Goal: Task Accomplishment & Management: Manage account settings

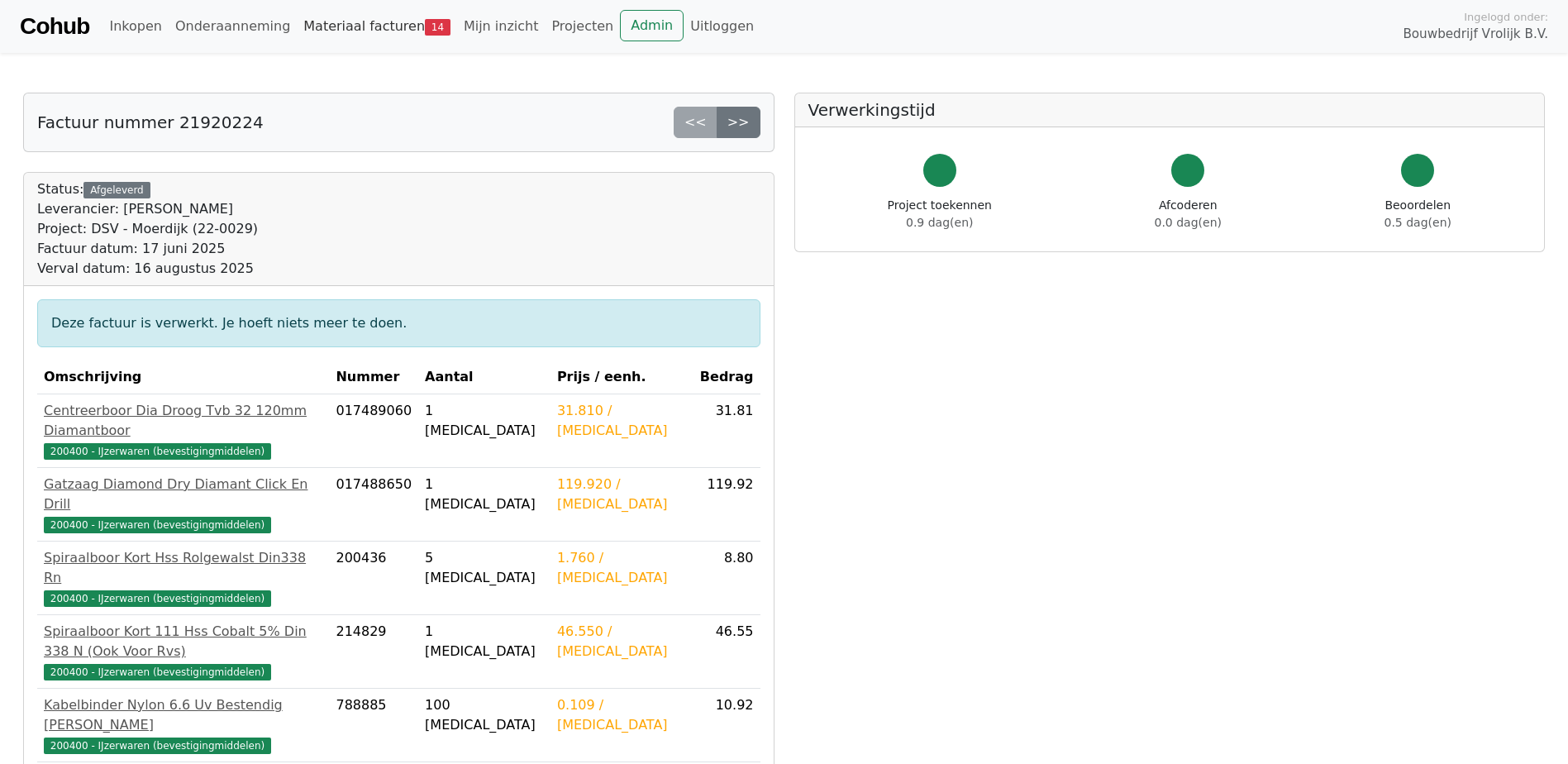
click at [370, 33] on link "Materiaal facturen 14" at bounding box center [377, 26] width 161 height 33
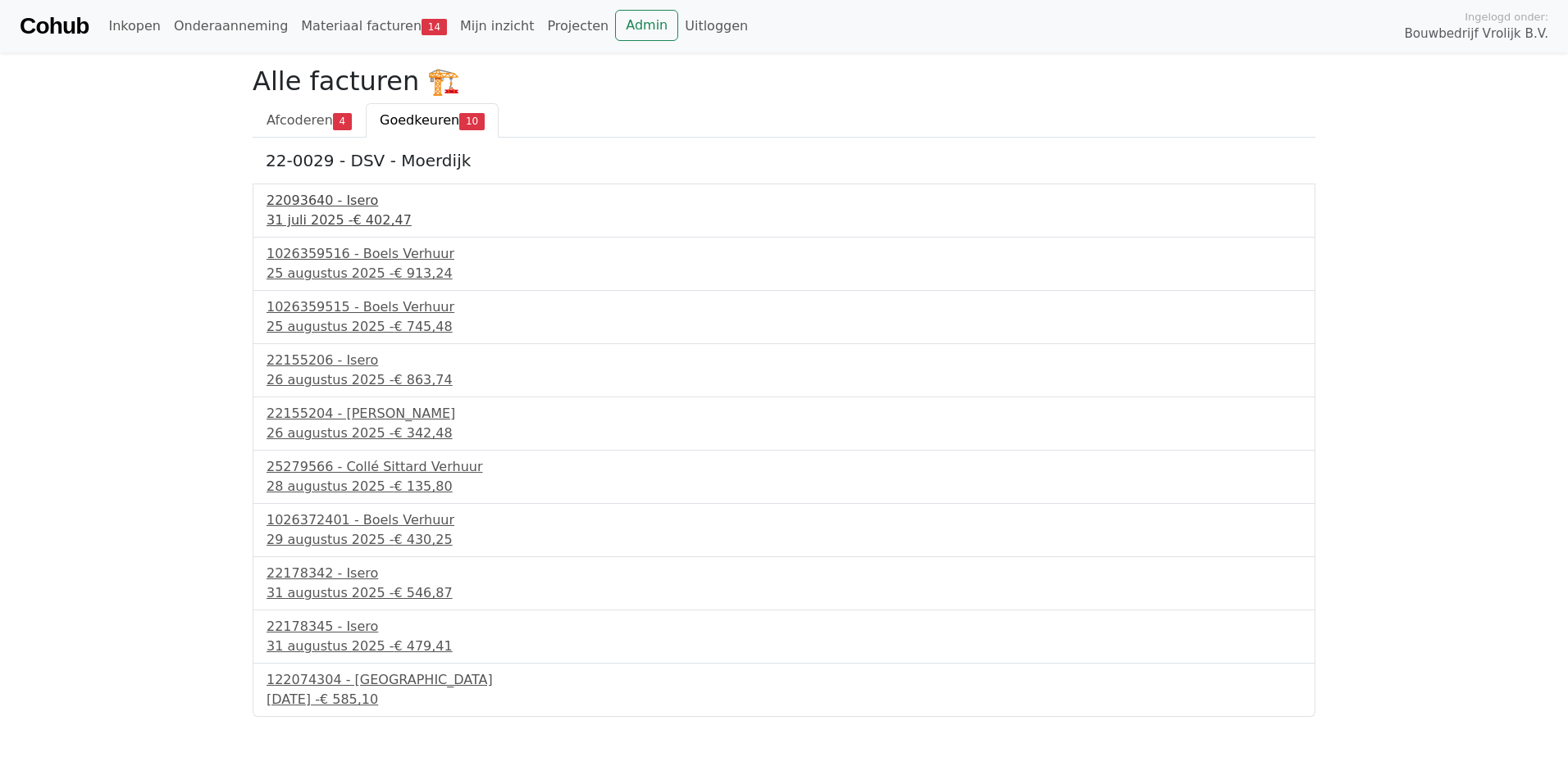
click at [305, 208] on div "22093640 - Isero" at bounding box center [784, 201] width 1035 height 20
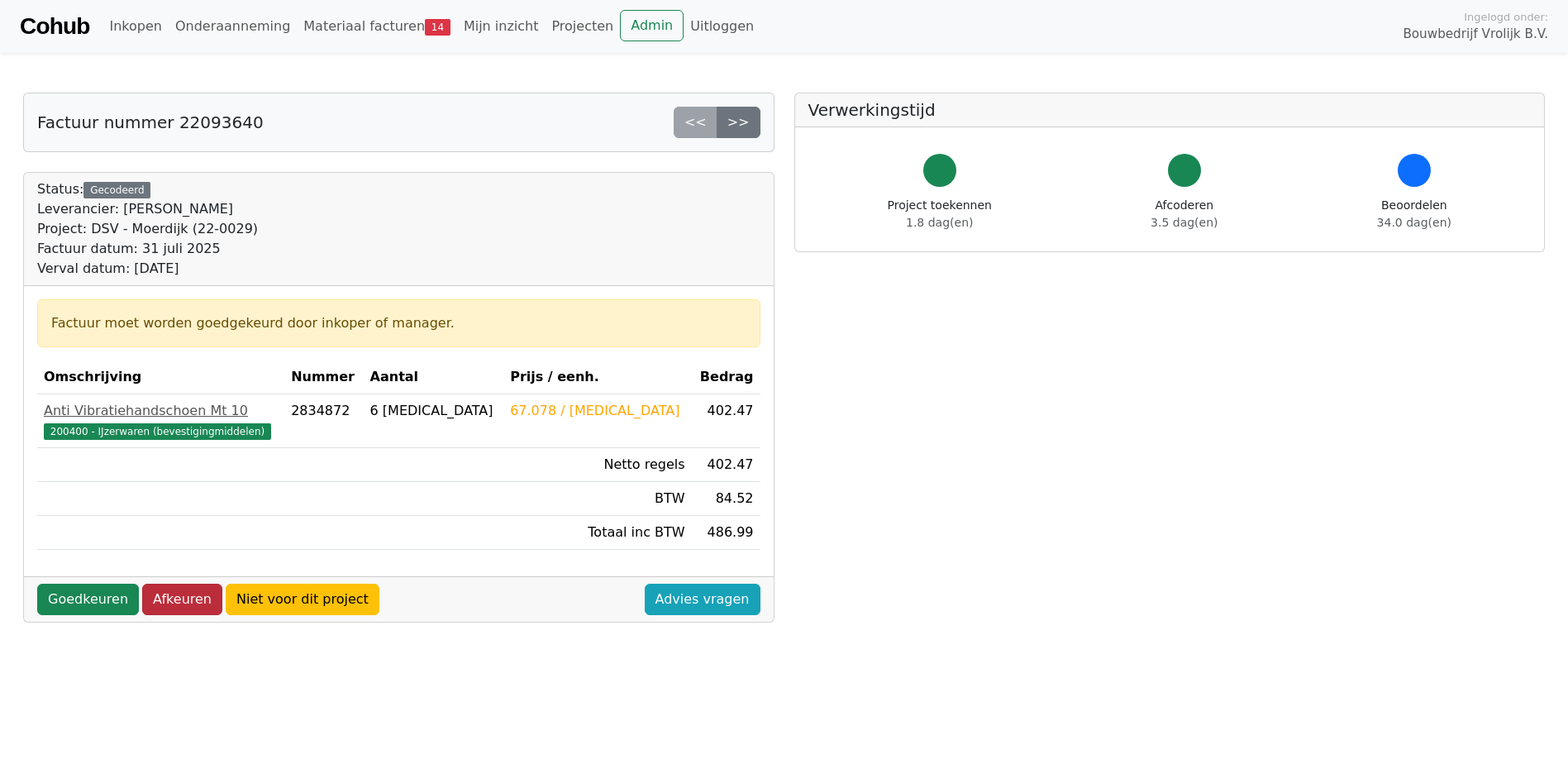
click at [148, 593] on link "Afkeuren" at bounding box center [182, 600] width 80 height 32
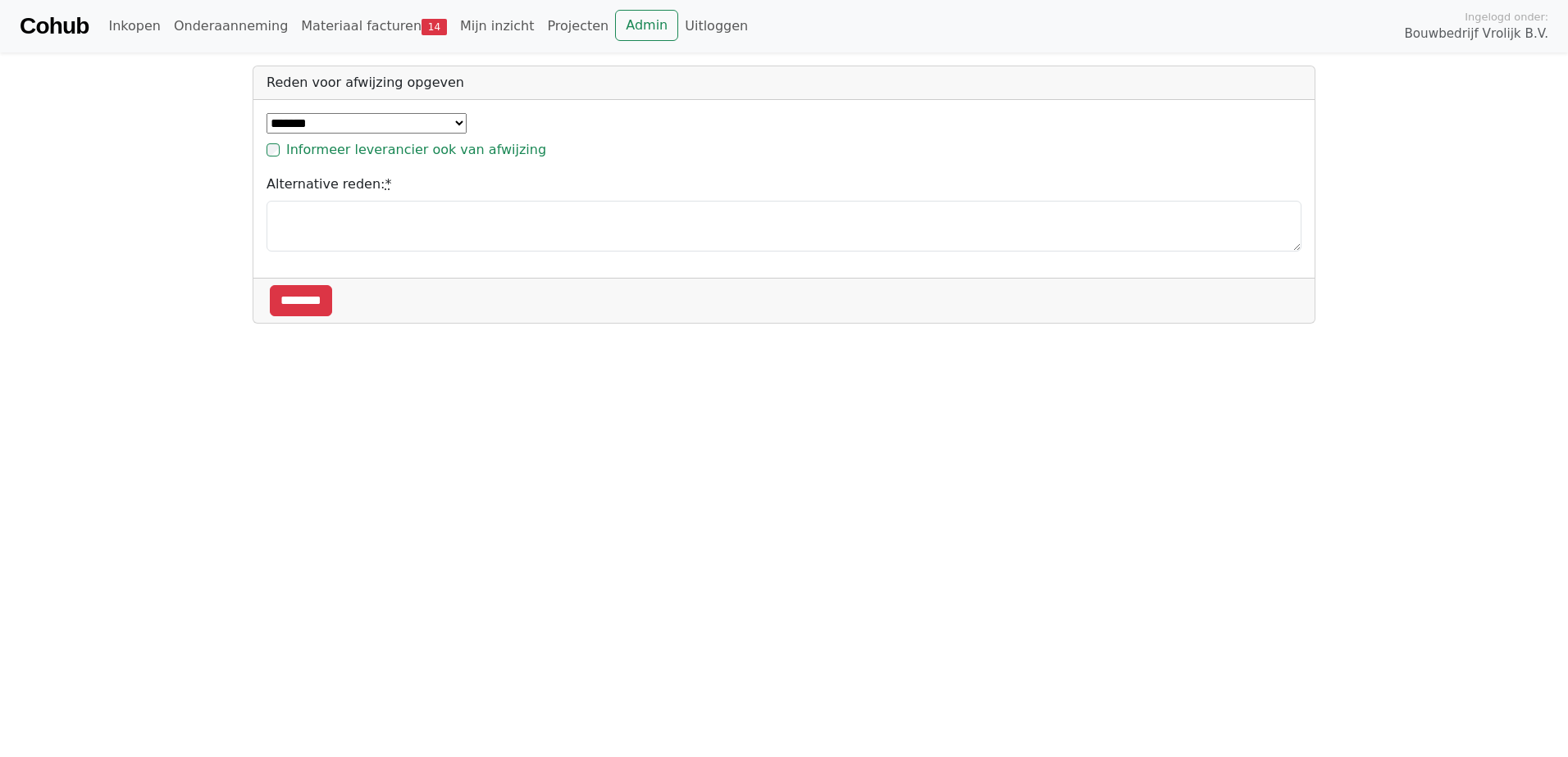
click at [381, 123] on select "**********" at bounding box center [367, 123] width 200 height 21
select select "**********"
click at [267, 113] on select "**********" at bounding box center [367, 123] width 200 height 21
click at [315, 215] on input "********" at bounding box center [301, 211] width 62 height 32
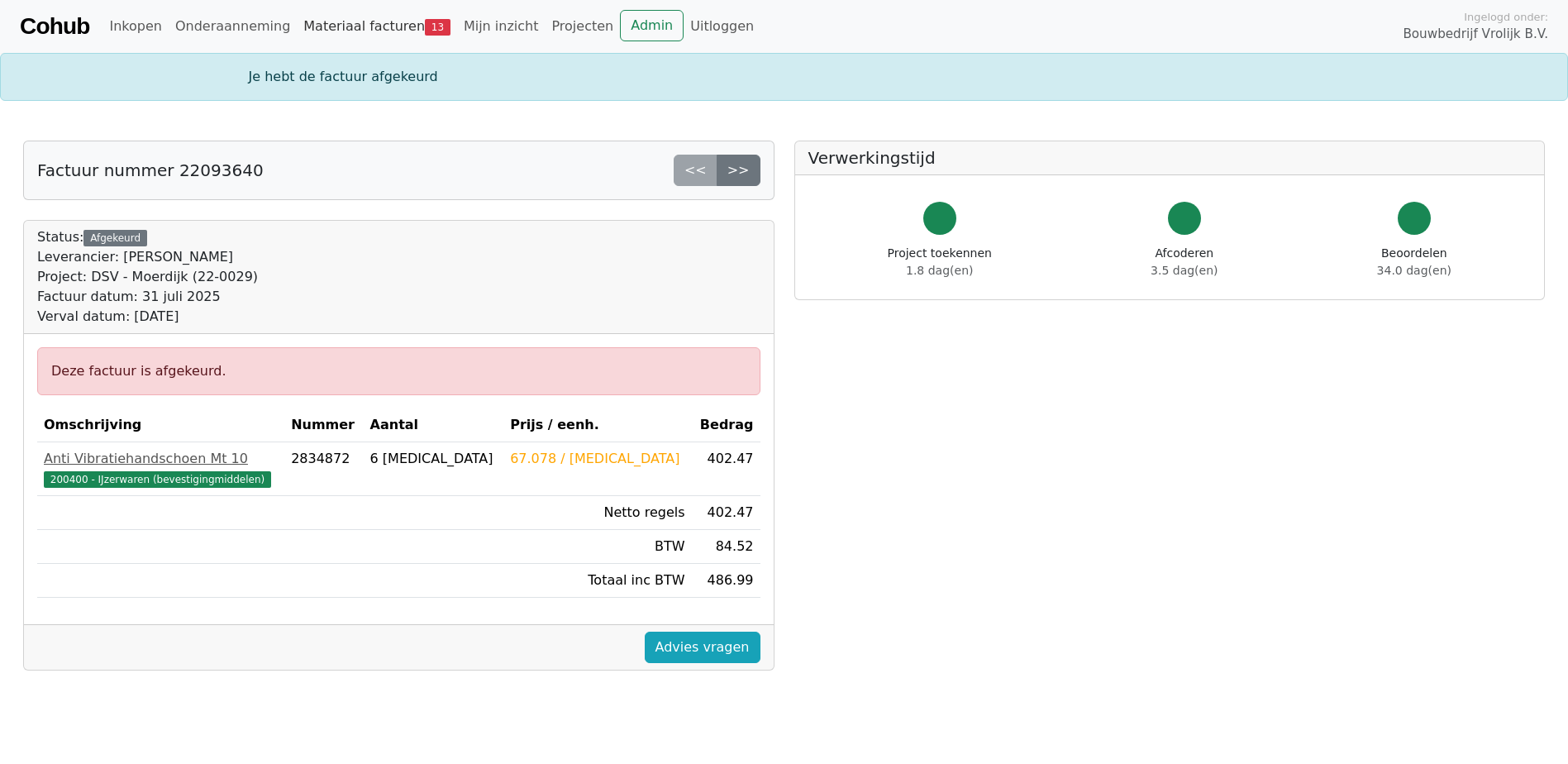
click at [353, 33] on link "Materiaal facturen 13" at bounding box center [377, 26] width 161 height 33
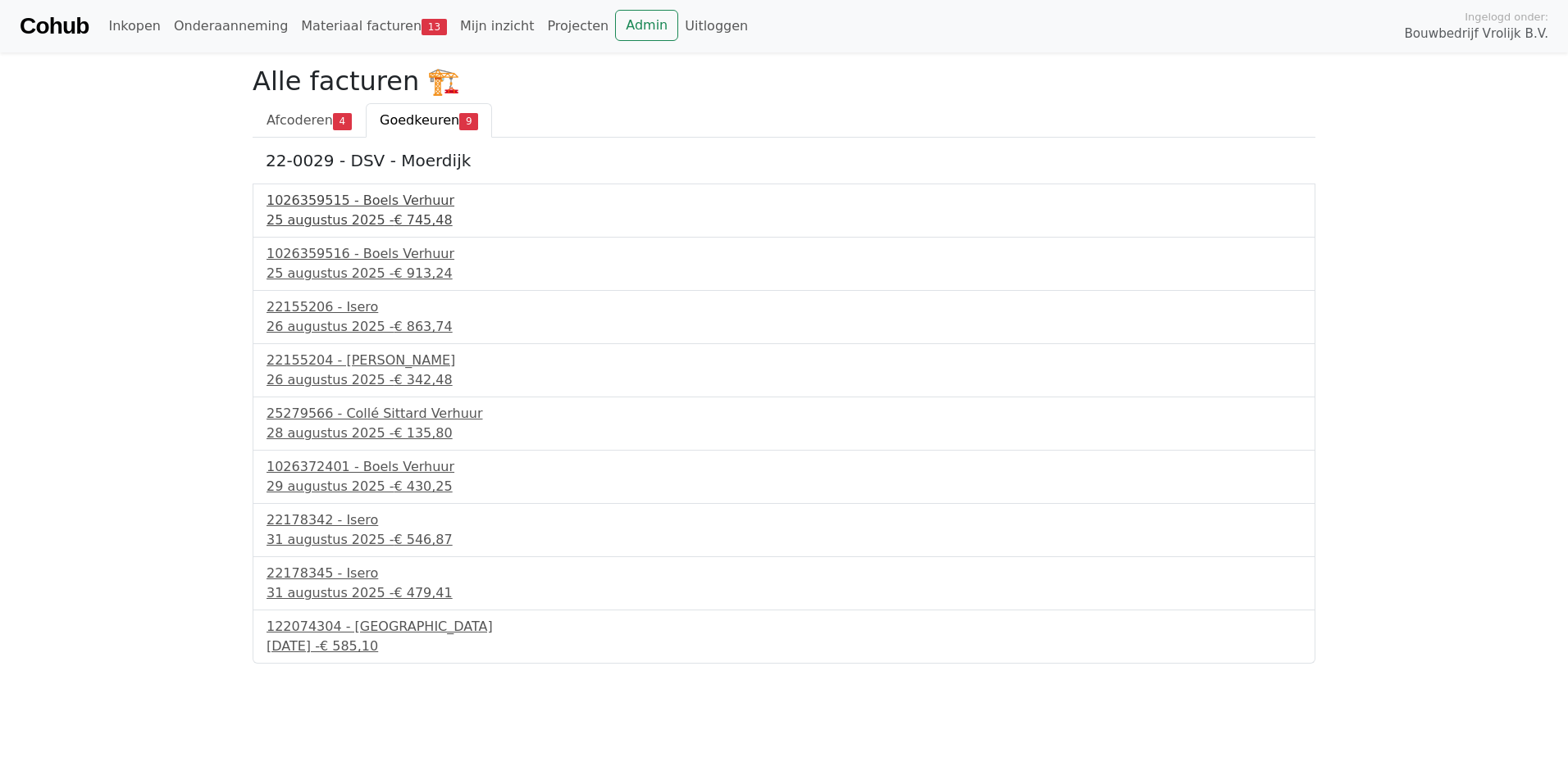
click at [304, 201] on div "1026359515 - Boels Verhuur" at bounding box center [784, 201] width 1035 height 20
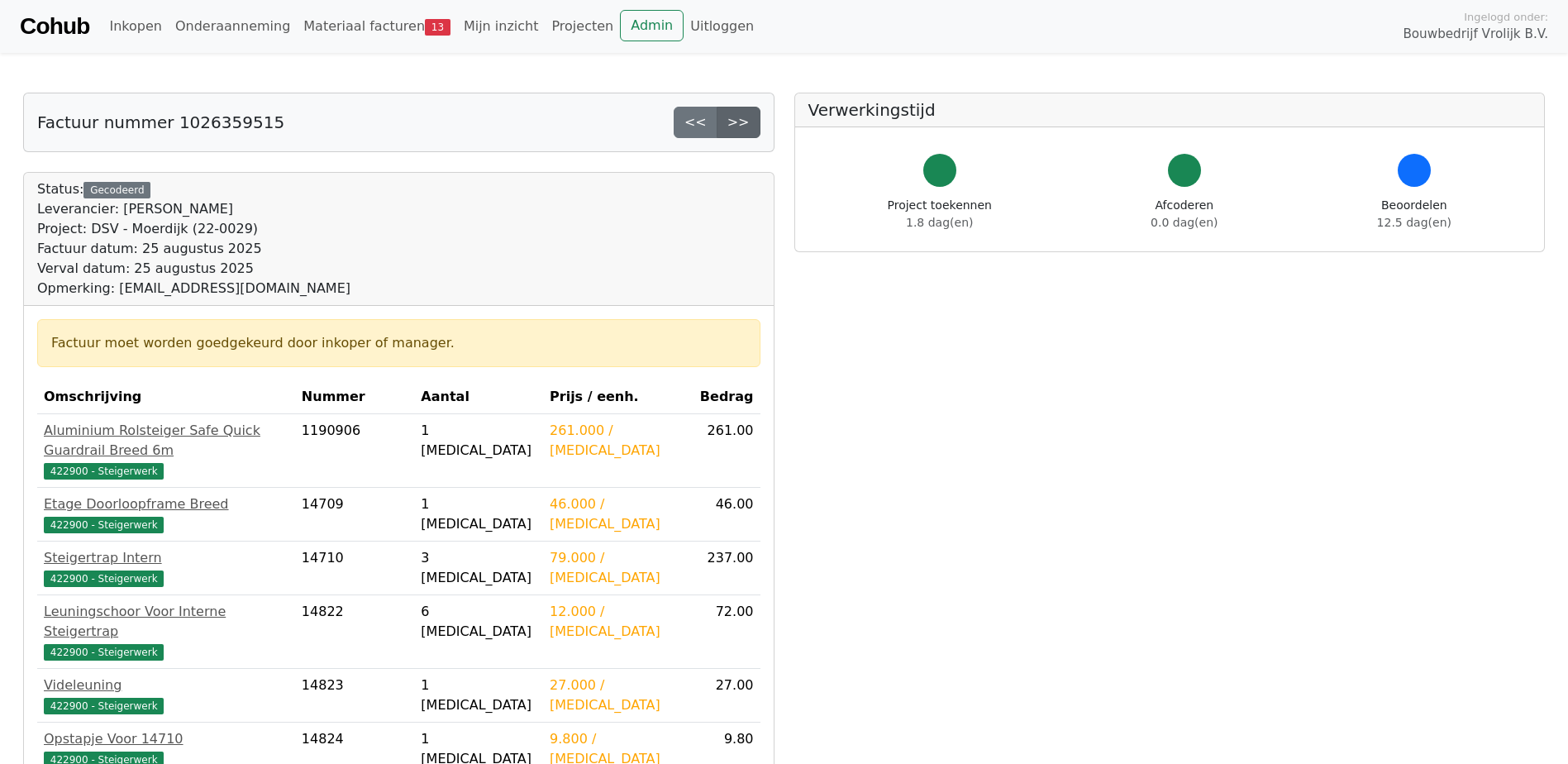
click at [759, 129] on link ">>" at bounding box center [738, 122] width 44 height 32
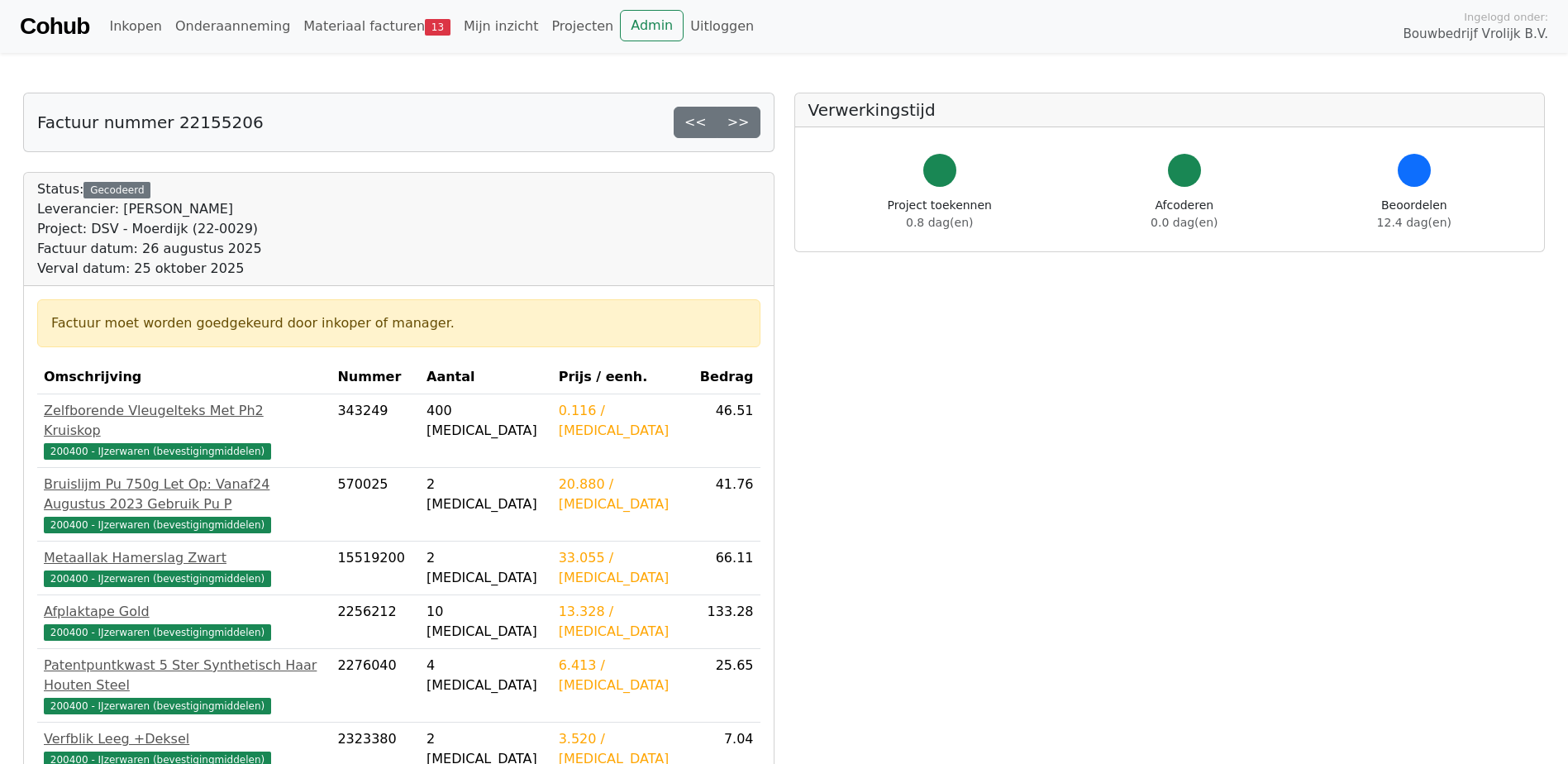
click at [754, 126] on link ">>" at bounding box center [738, 122] width 44 height 32
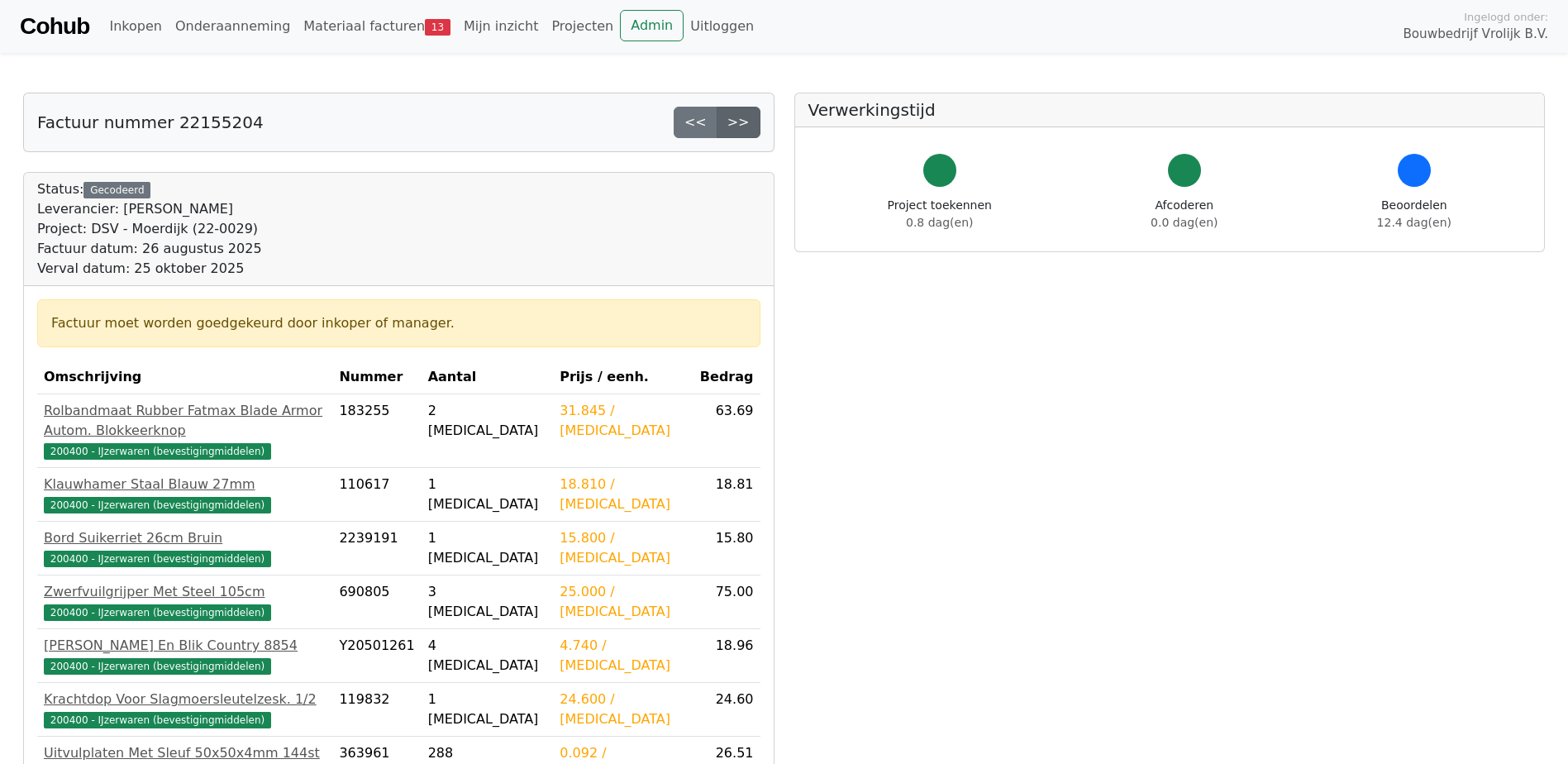
click at [741, 126] on link ">>" at bounding box center [738, 122] width 44 height 32
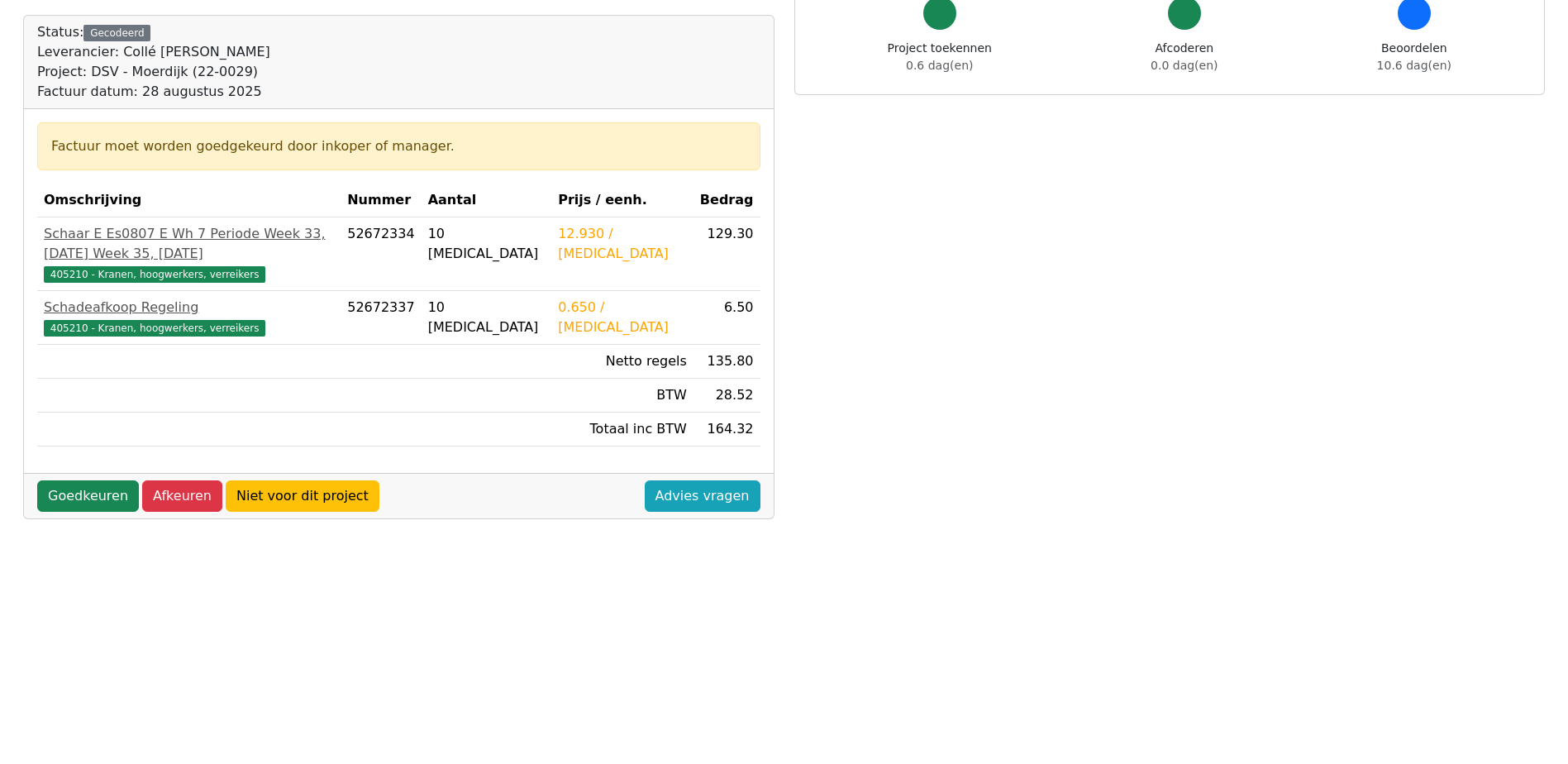
scroll to position [165, 0]
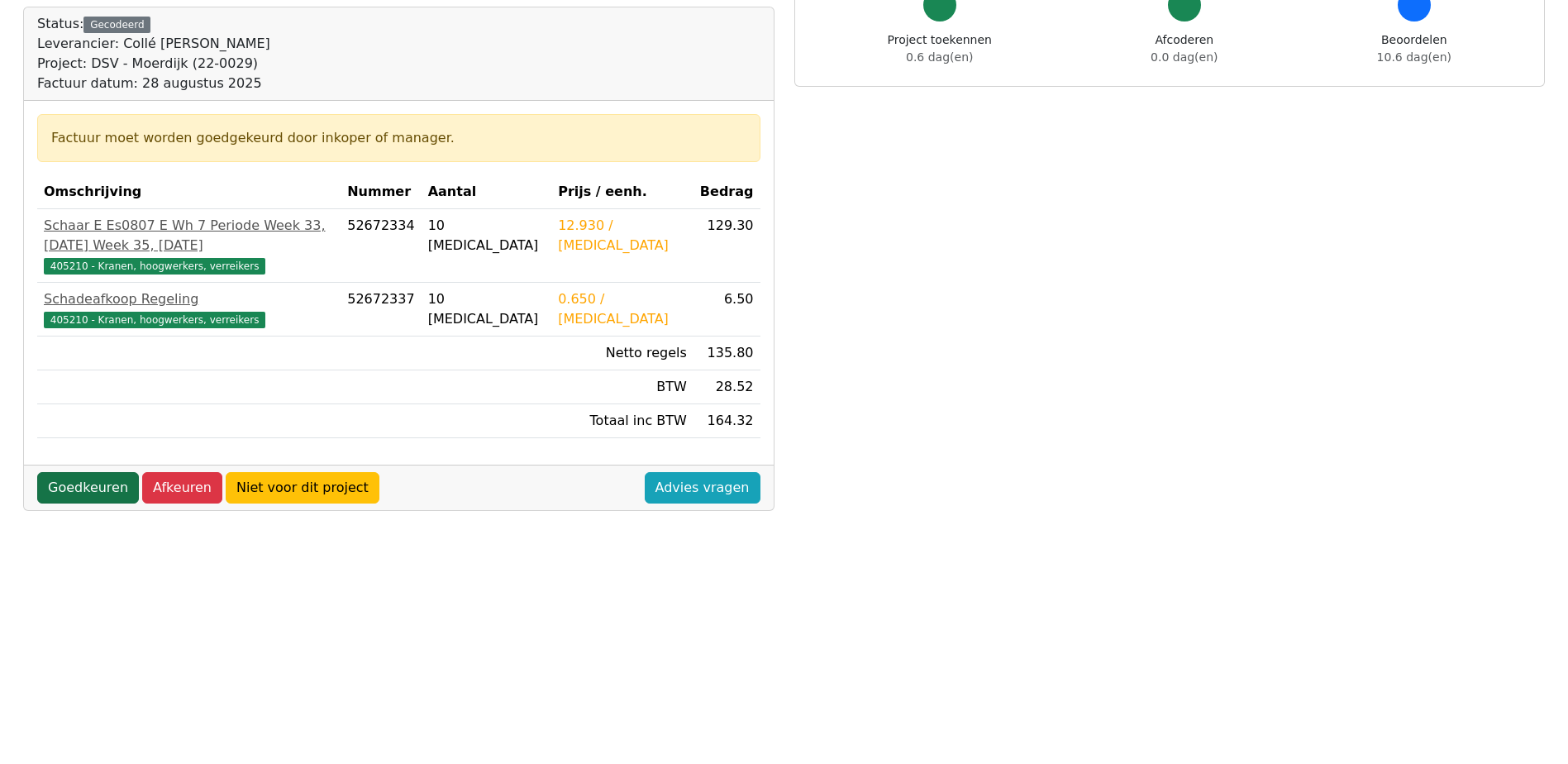
click at [97, 504] on link "Goedkeuren" at bounding box center [88, 488] width 102 height 32
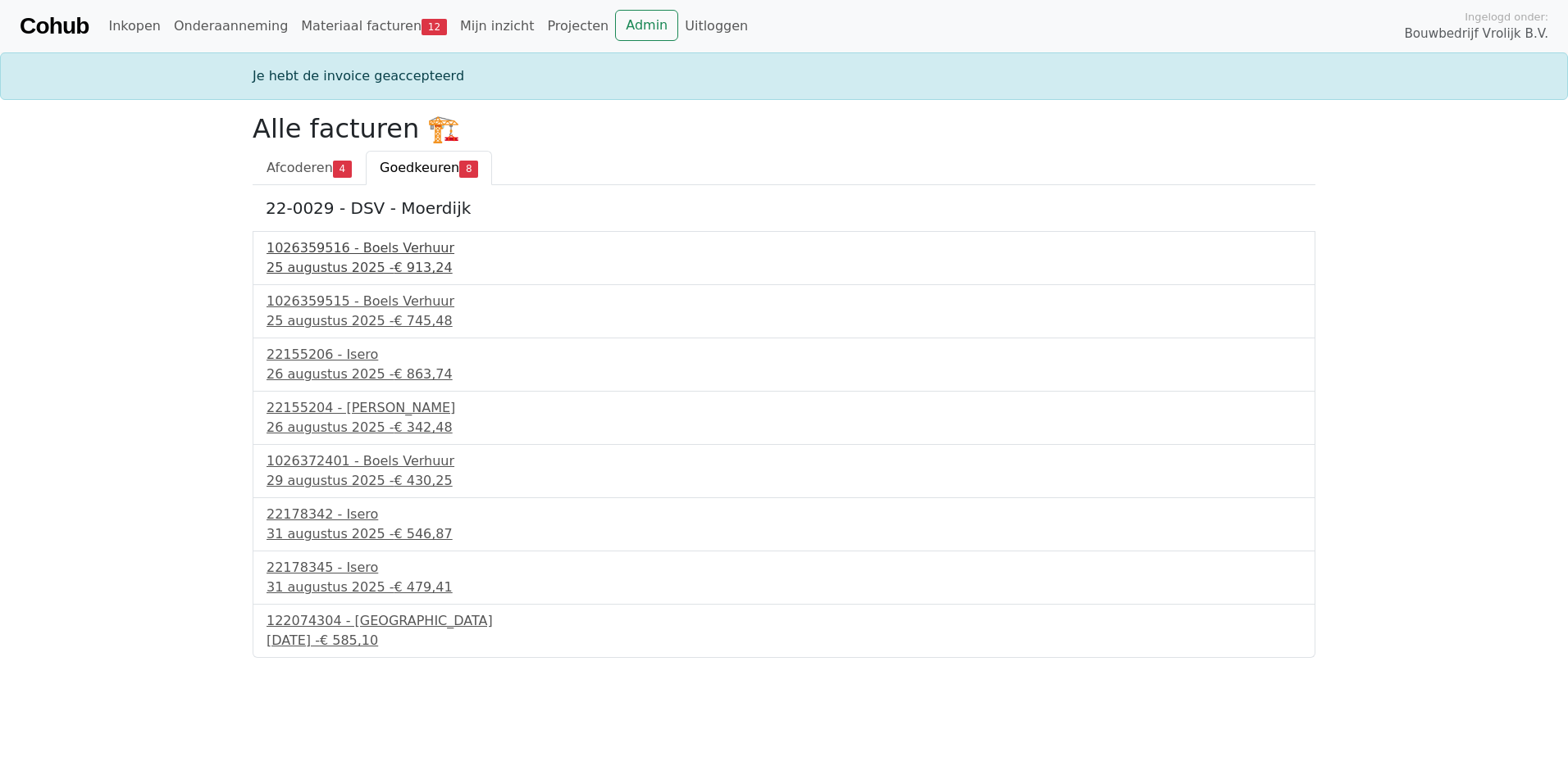
click at [376, 251] on div "1026359516 - Boels Verhuur" at bounding box center [784, 248] width 1035 height 20
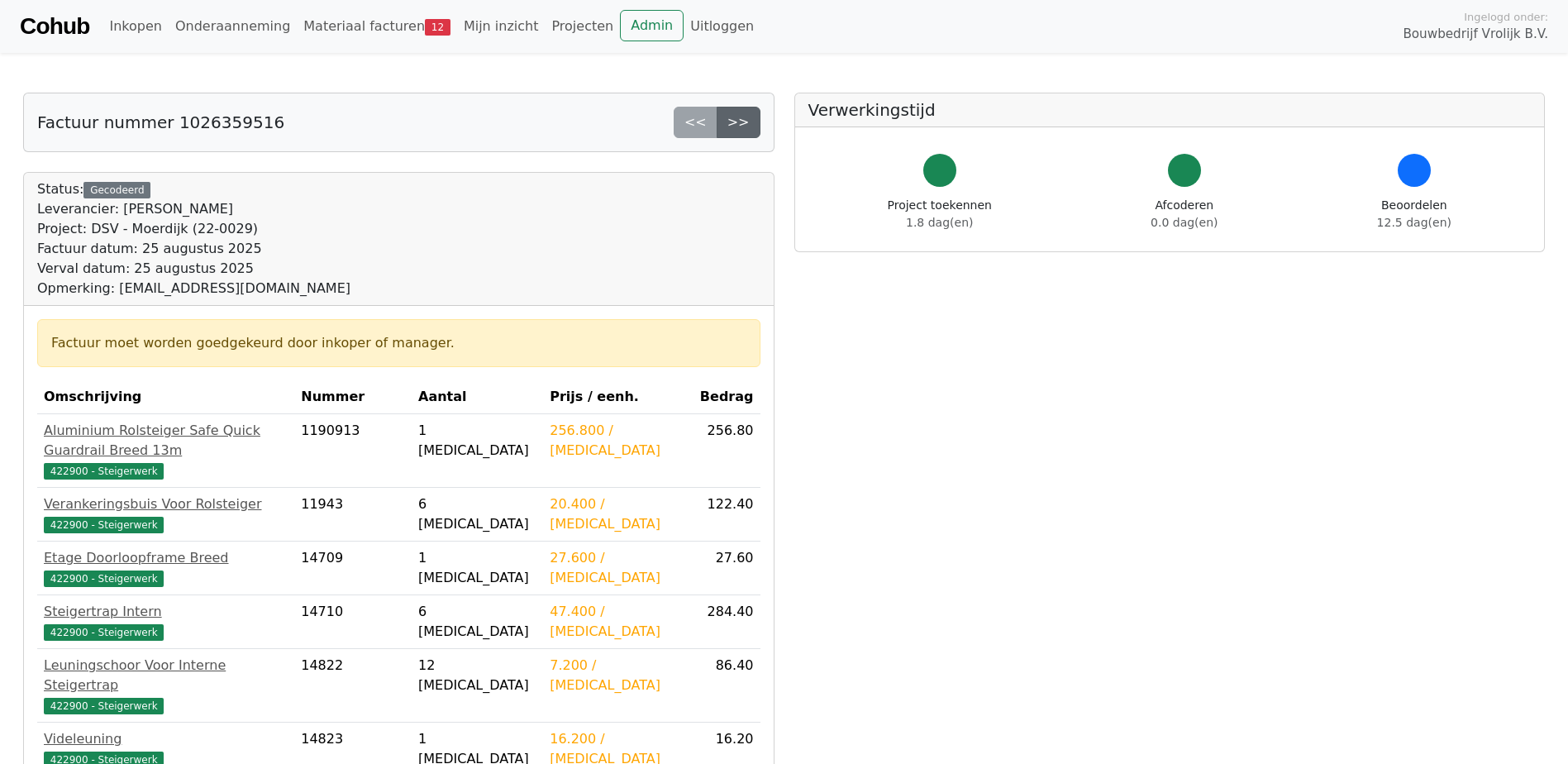
click at [754, 114] on link ">>" at bounding box center [738, 122] width 44 height 32
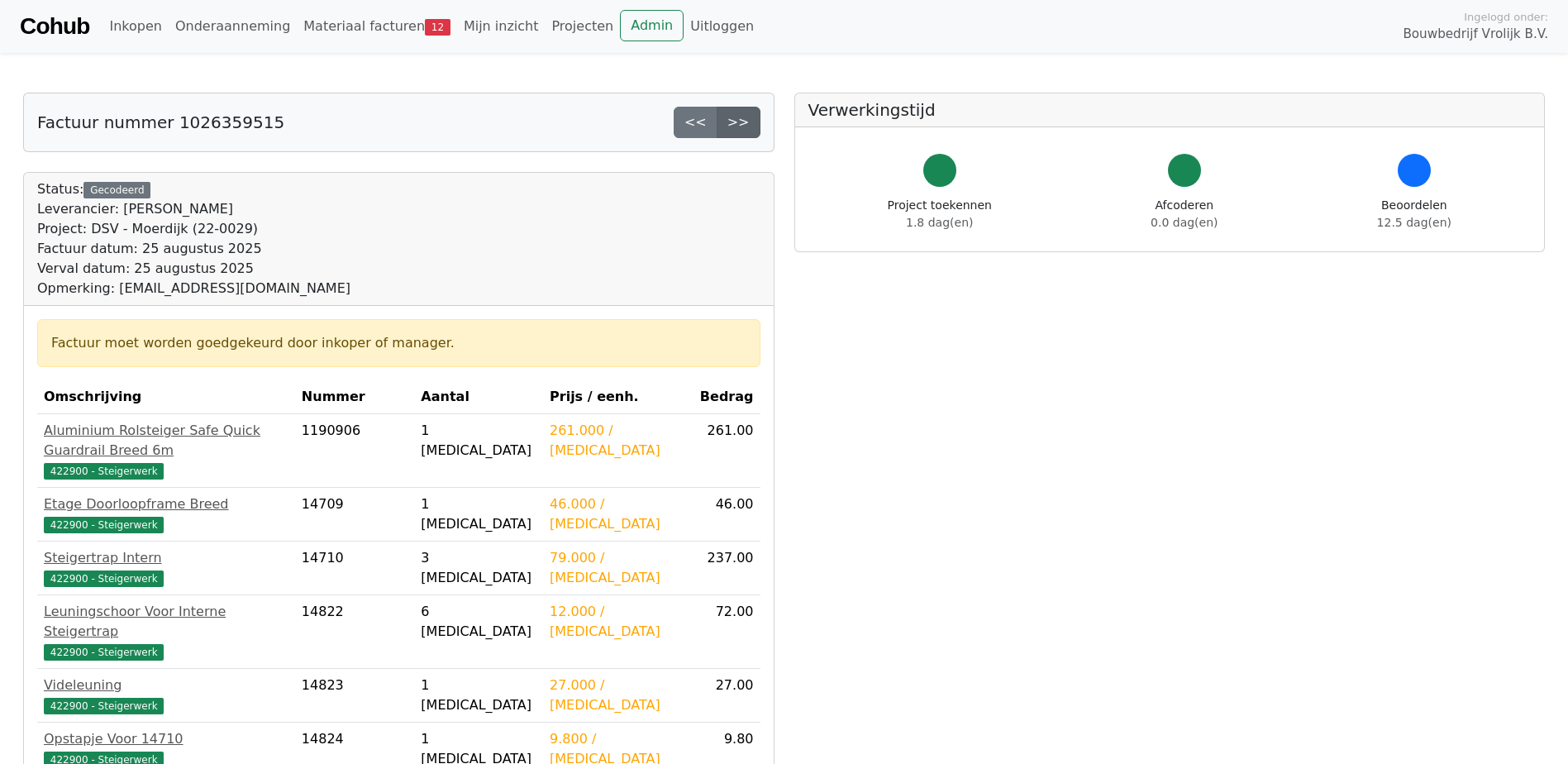
click at [745, 117] on link ">>" at bounding box center [738, 122] width 44 height 32
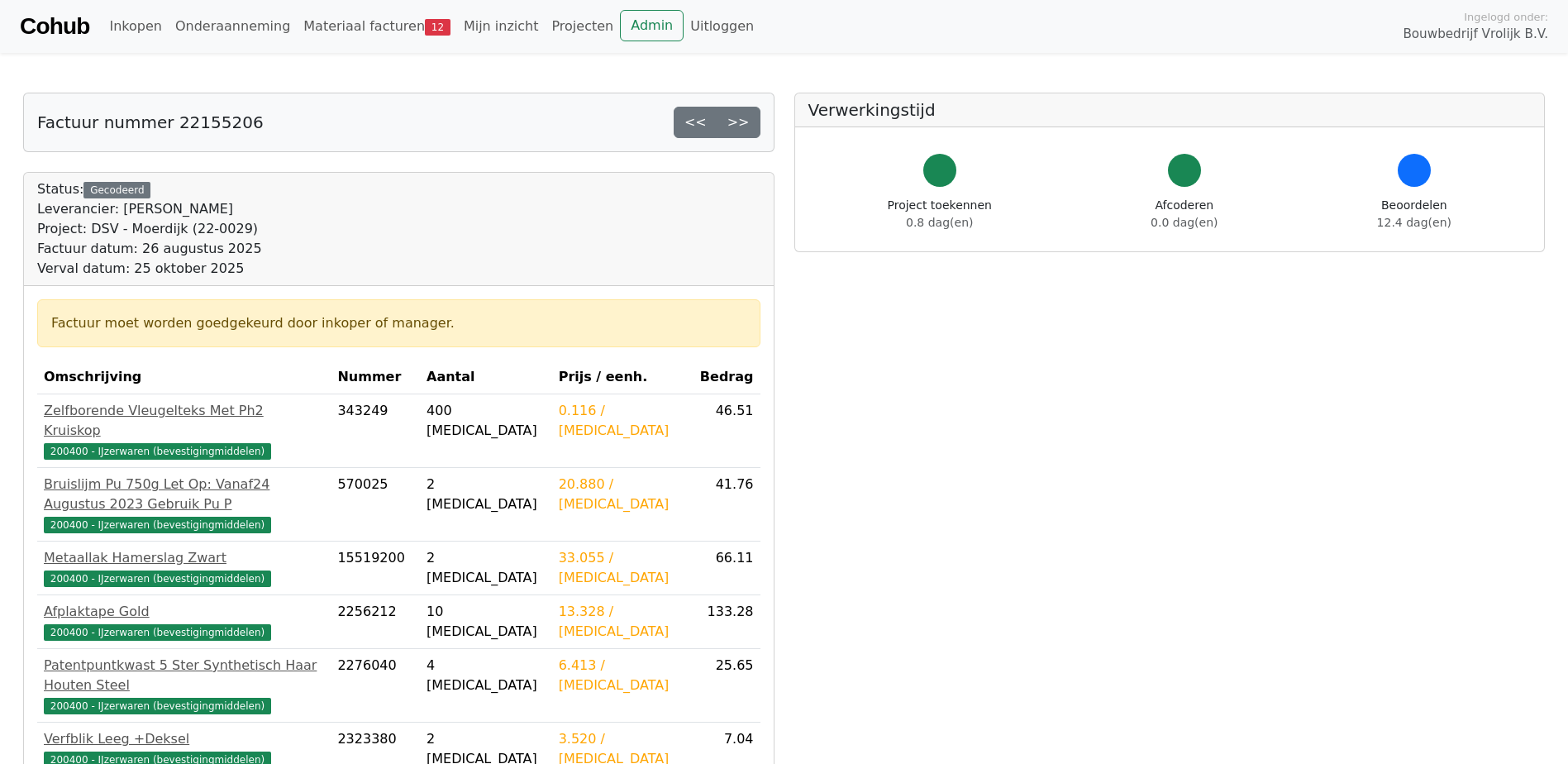
click at [745, 117] on link ">>" at bounding box center [738, 122] width 44 height 32
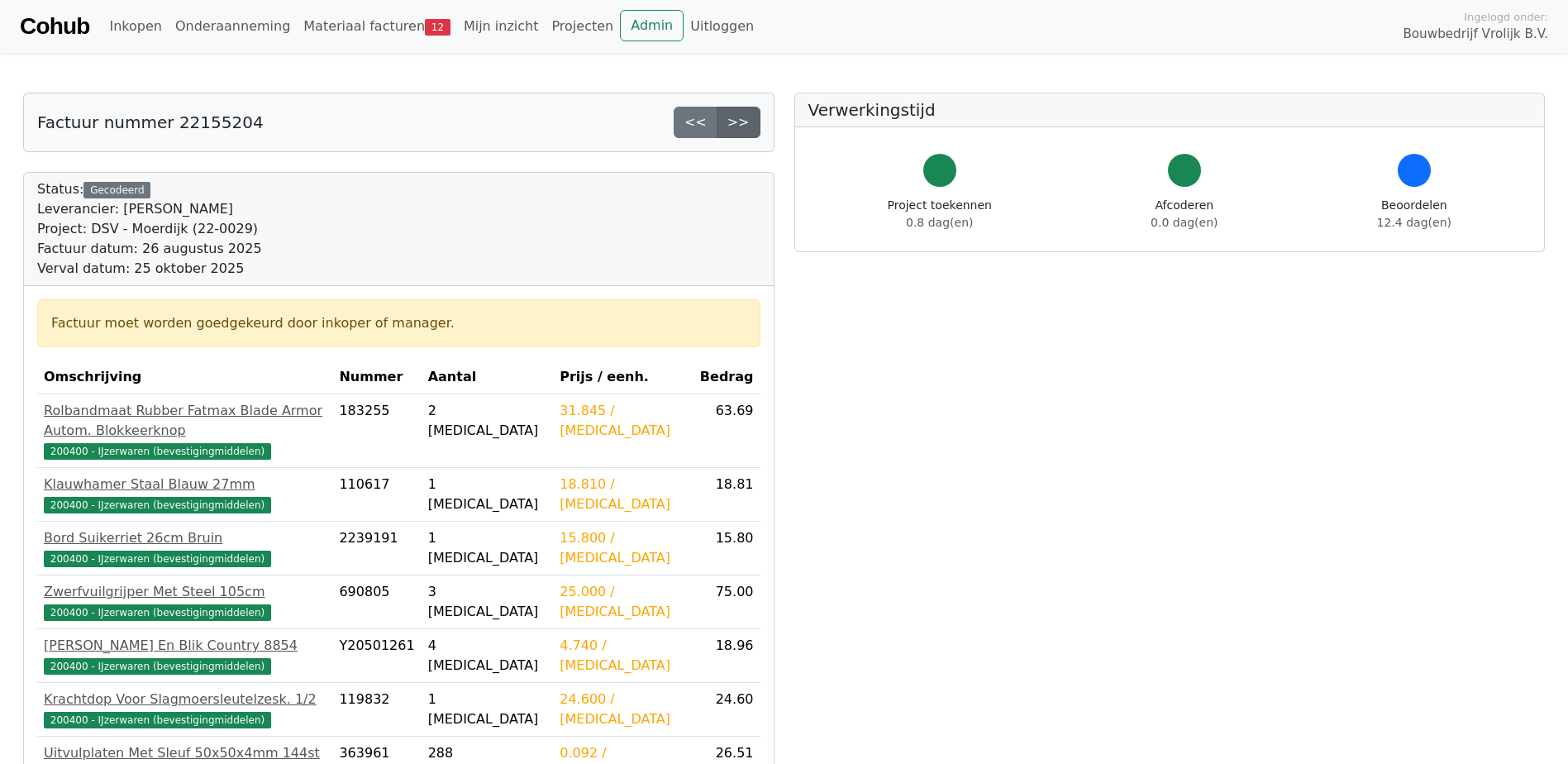
click at [745, 120] on link ">>" at bounding box center [738, 122] width 44 height 32
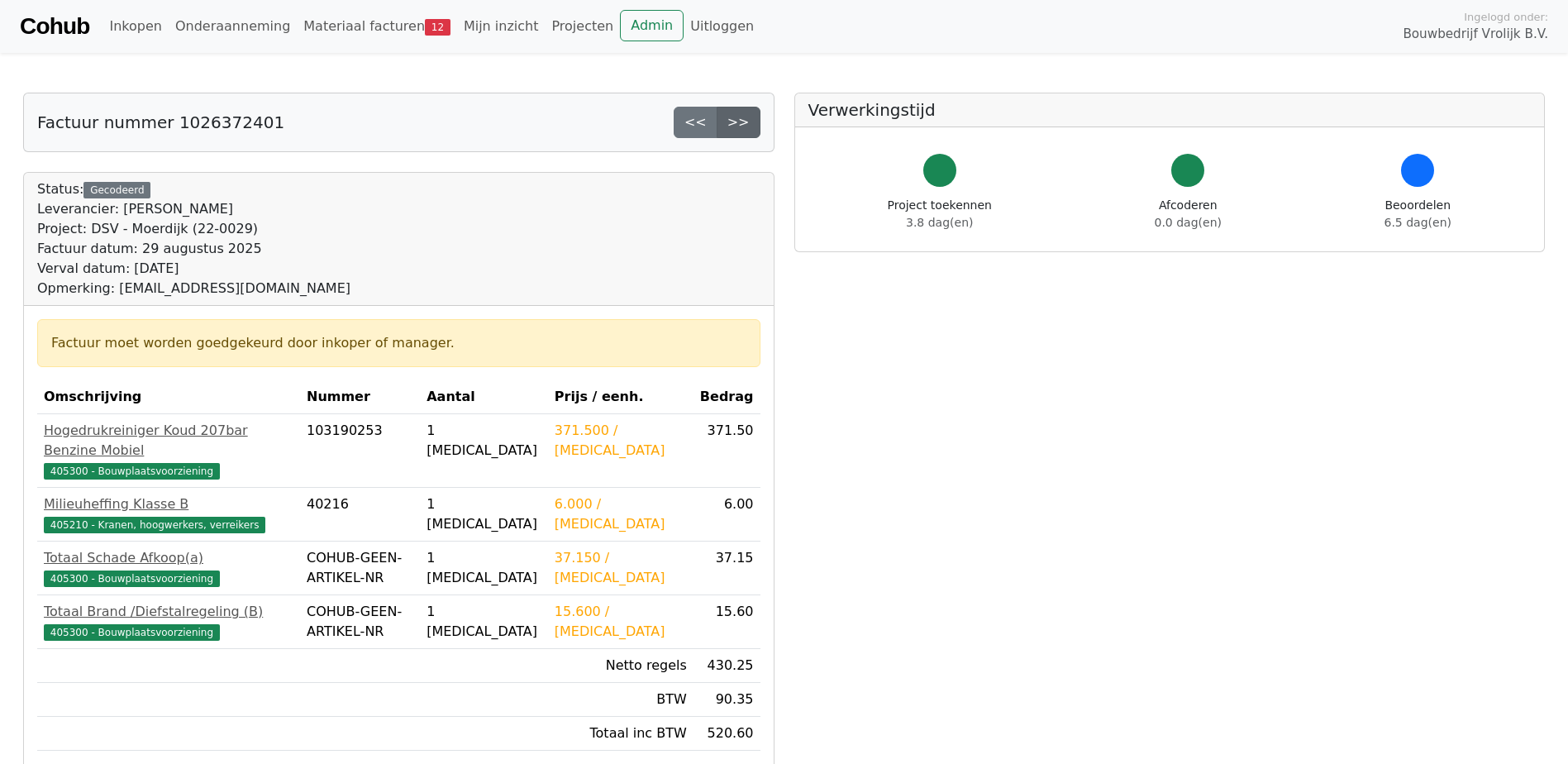
click at [741, 118] on link ">>" at bounding box center [738, 122] width 44 height 32
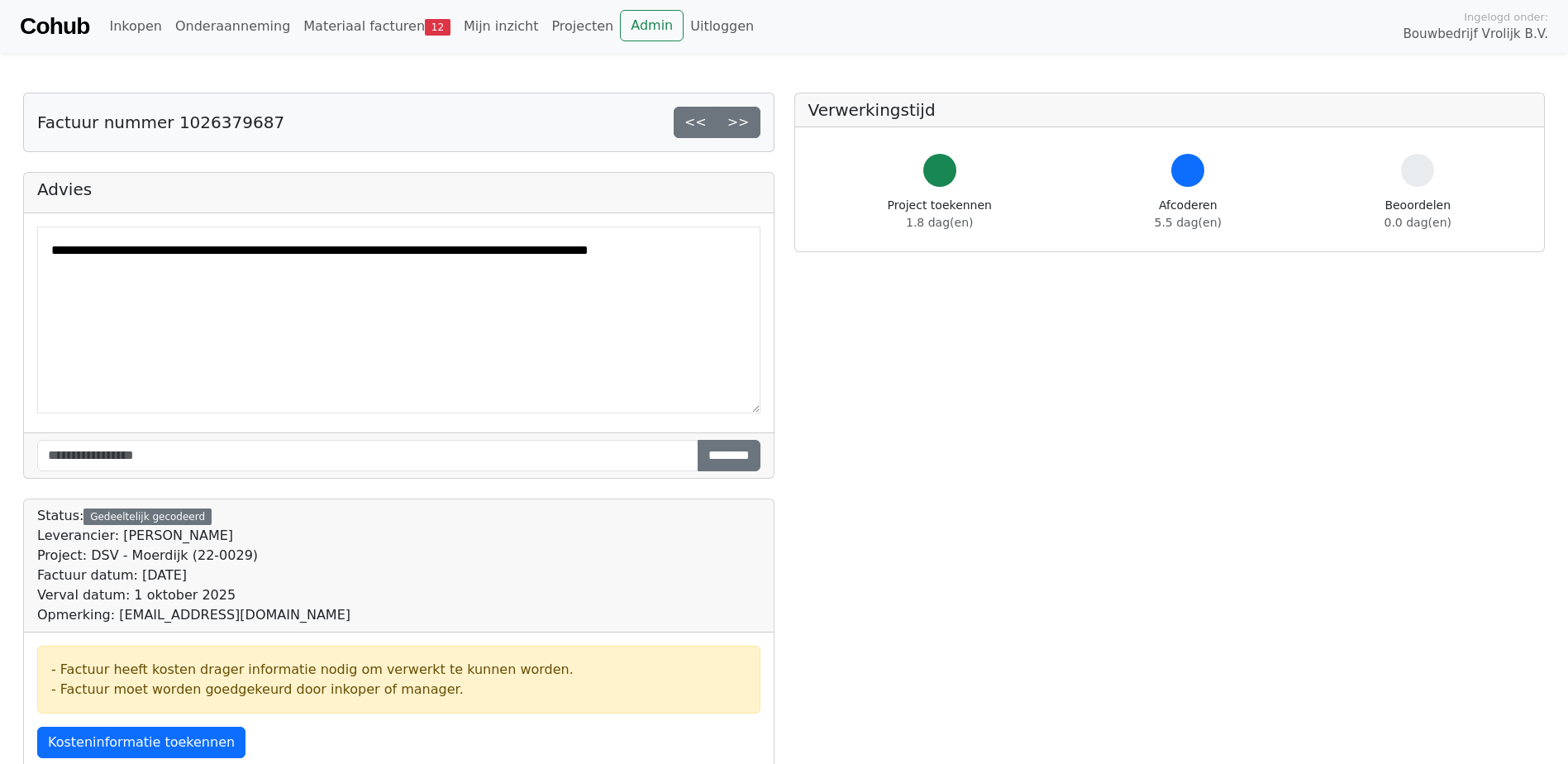
click at [741, 118] on link ">>" at bounding box center [738, 122] width 44 height 32
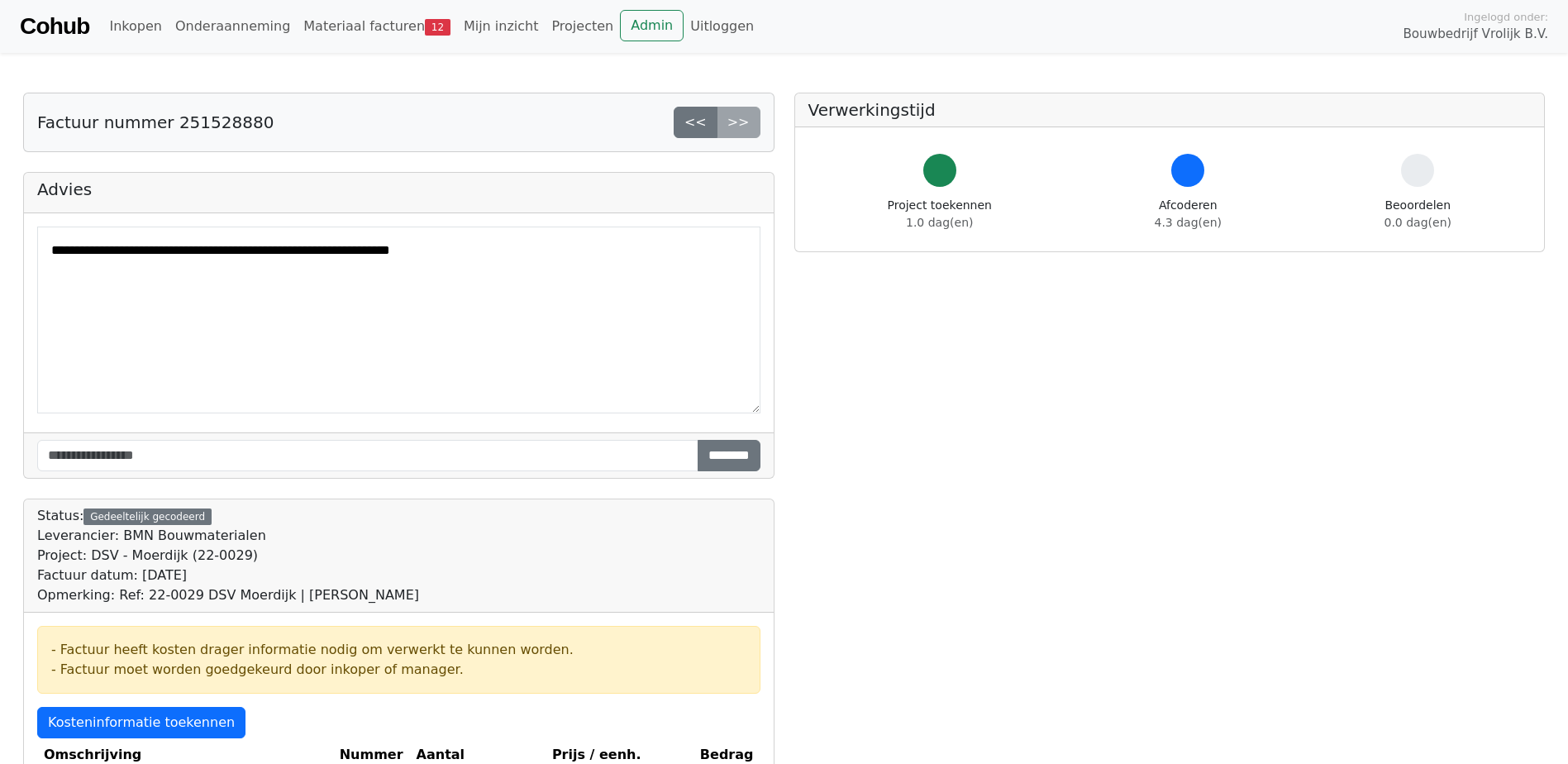
click at [742, 123] on div "<< >>" at bounding box center [717, 122] width 87 height 32
click at [353, 20] on link "Materiaal facturen 12" at bounding box center [377, 26] width 161 height 33
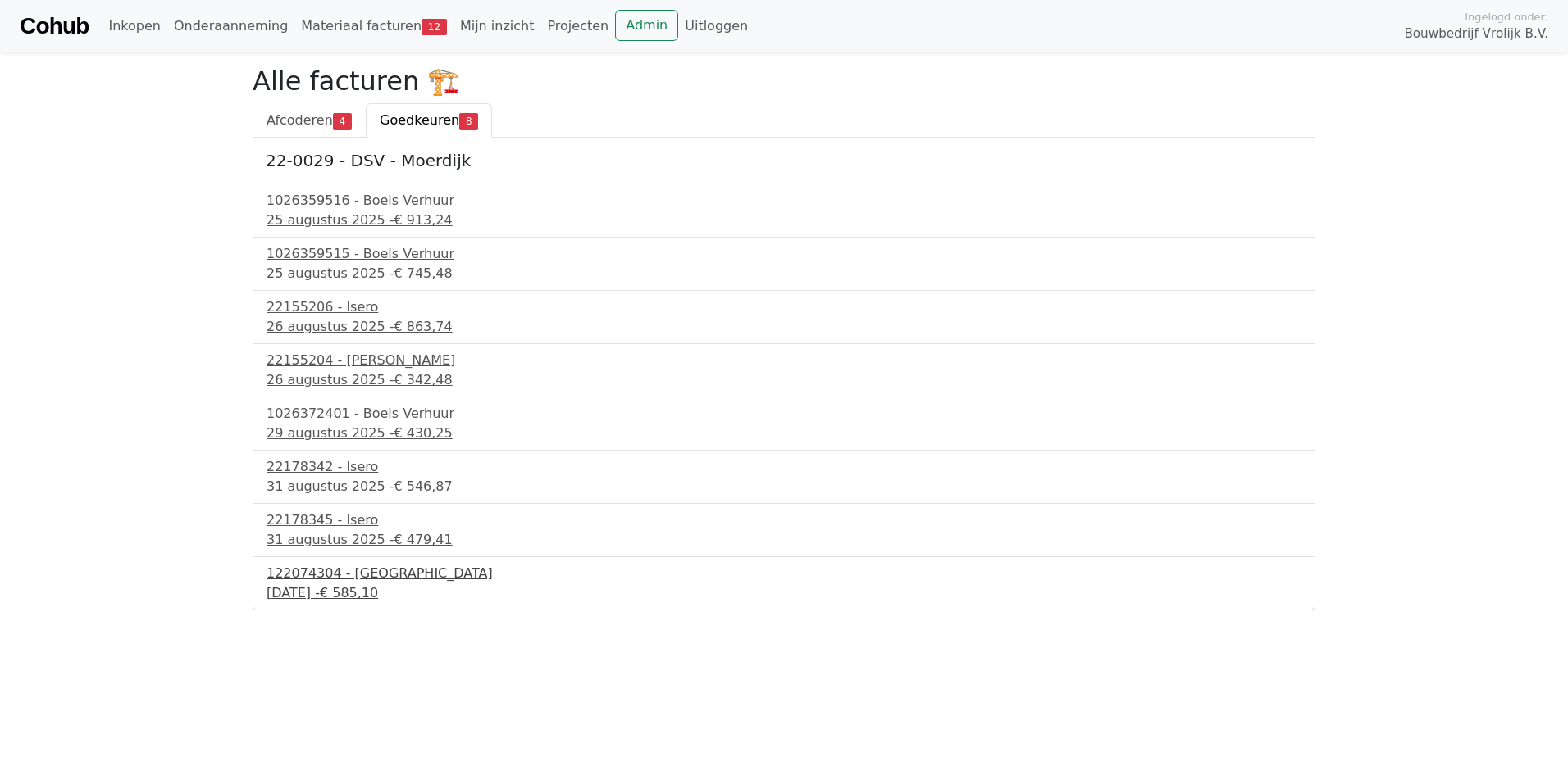
click at [365, 593] on div "1 september 2025 - € 585,10" at bounding box center [784, 593] width 1035 height 20
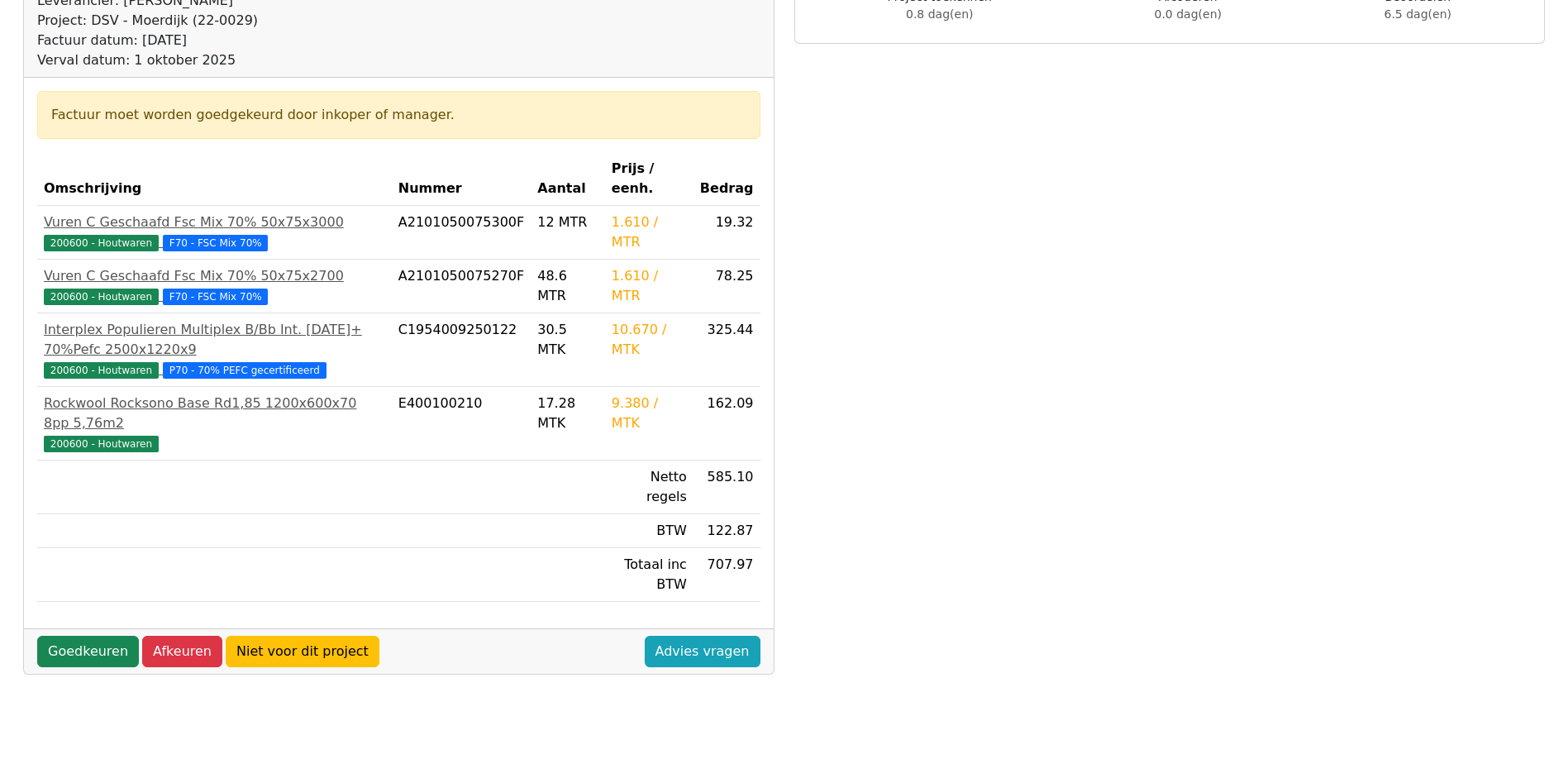
scroll to position [165, 0]
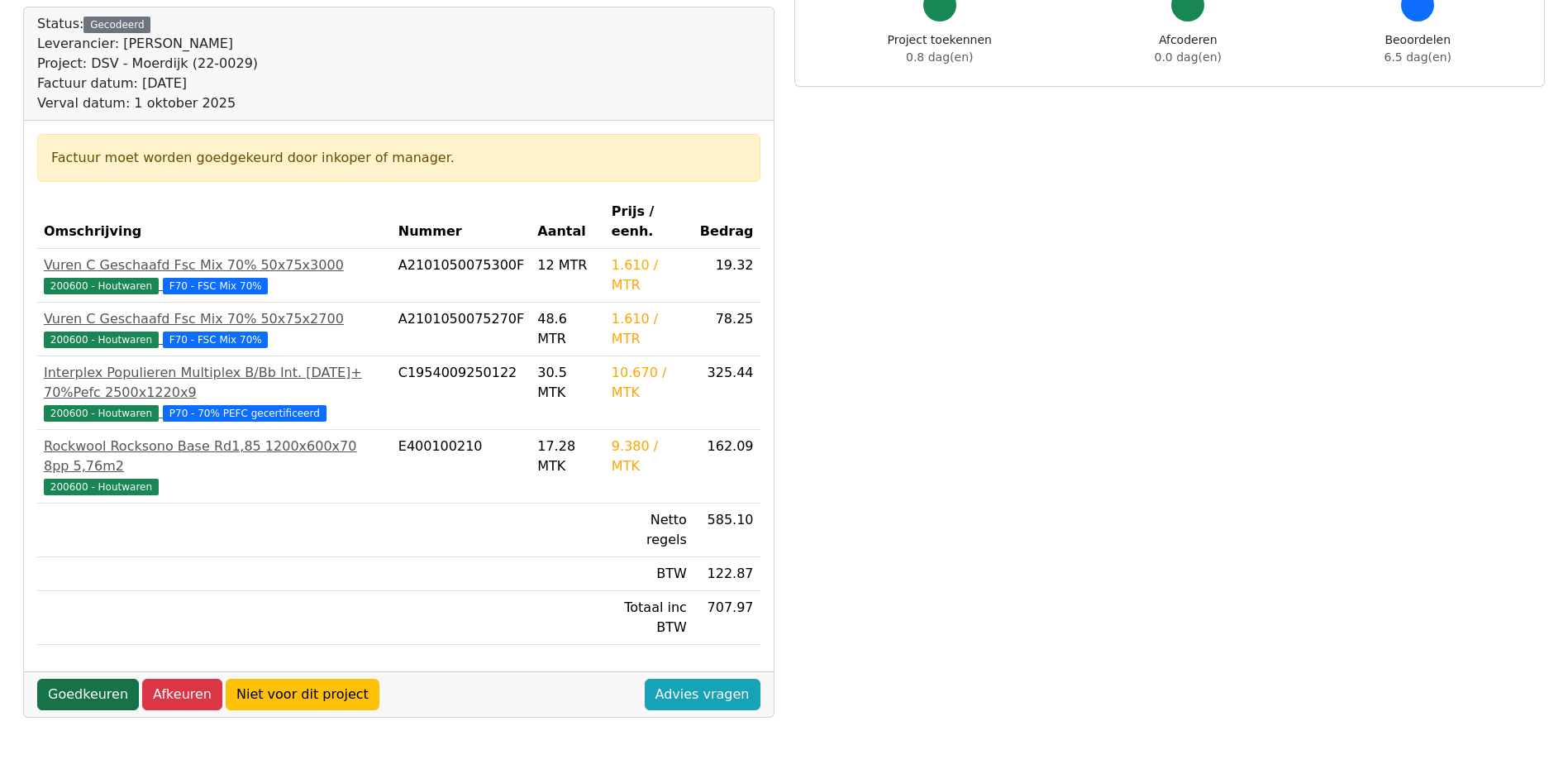
click at [71, 680] on link "Goedkeuren" at bounding box center [88, 695] width 102 height 32
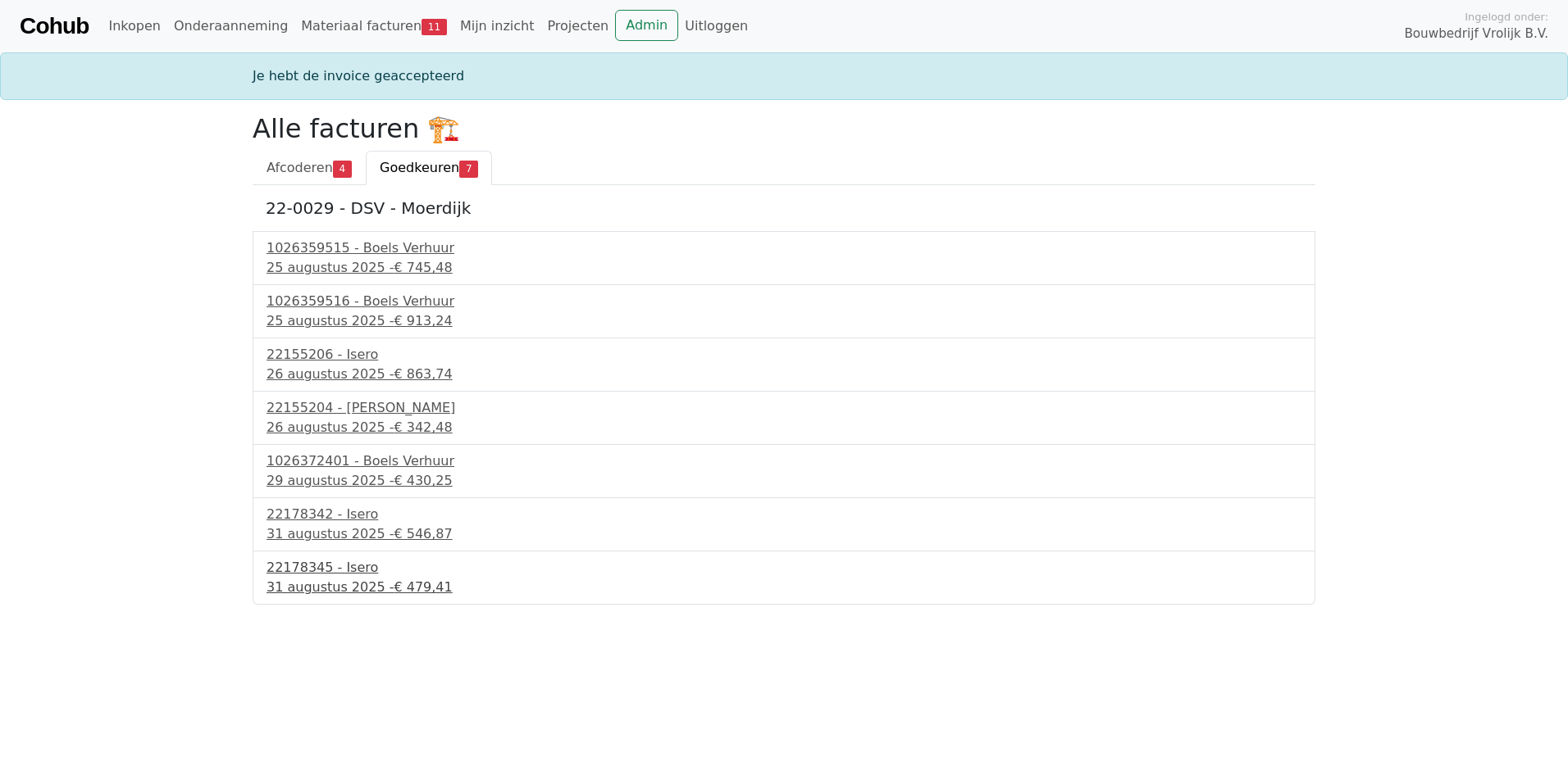
click at [347, 577] on div "22178345 - Isero" at bounding box center [784, 568] width 1035 height 20
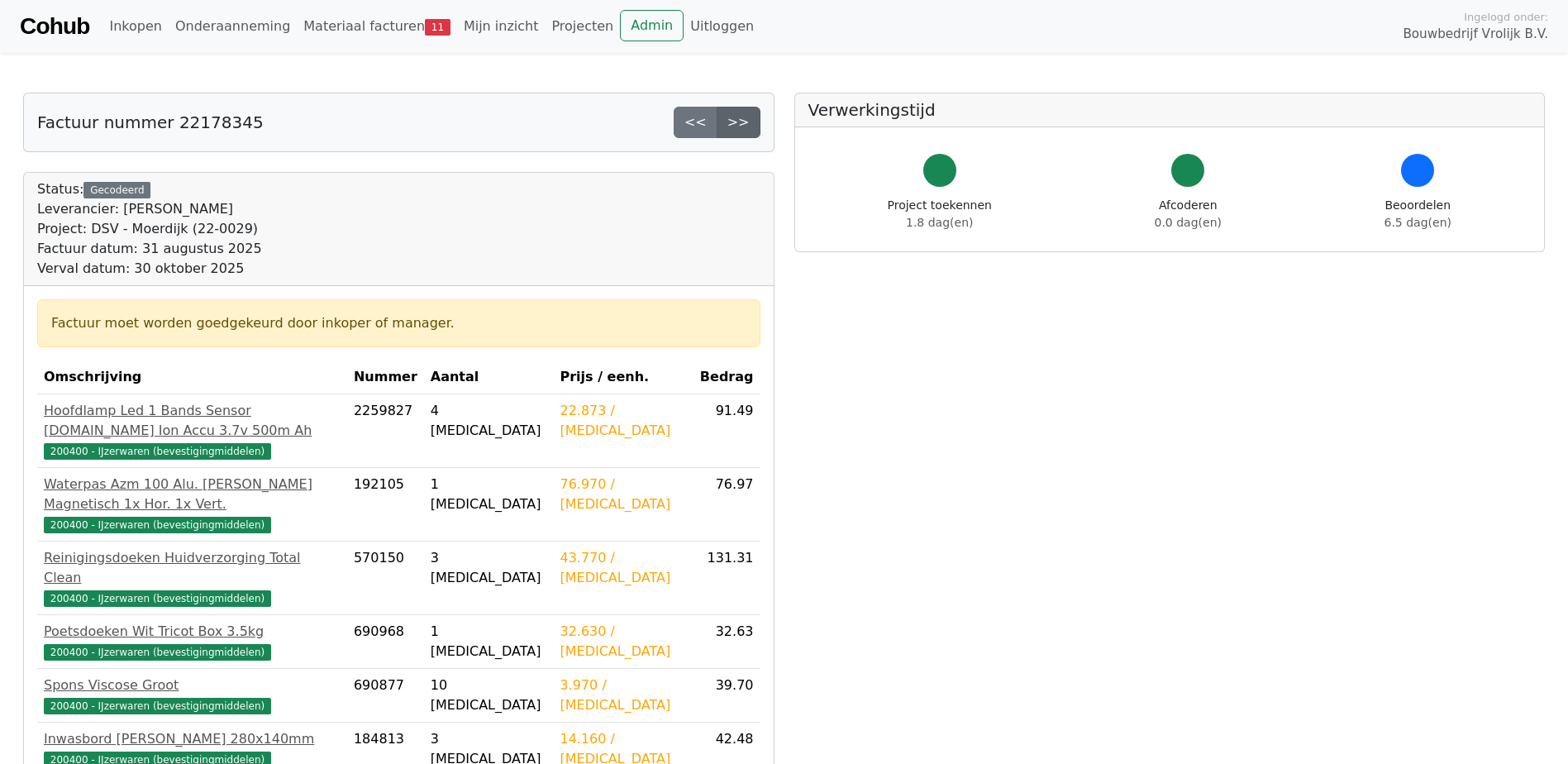
click at [737, 116] on link ">>" at bounding box center [738, 122] width 44 height 32
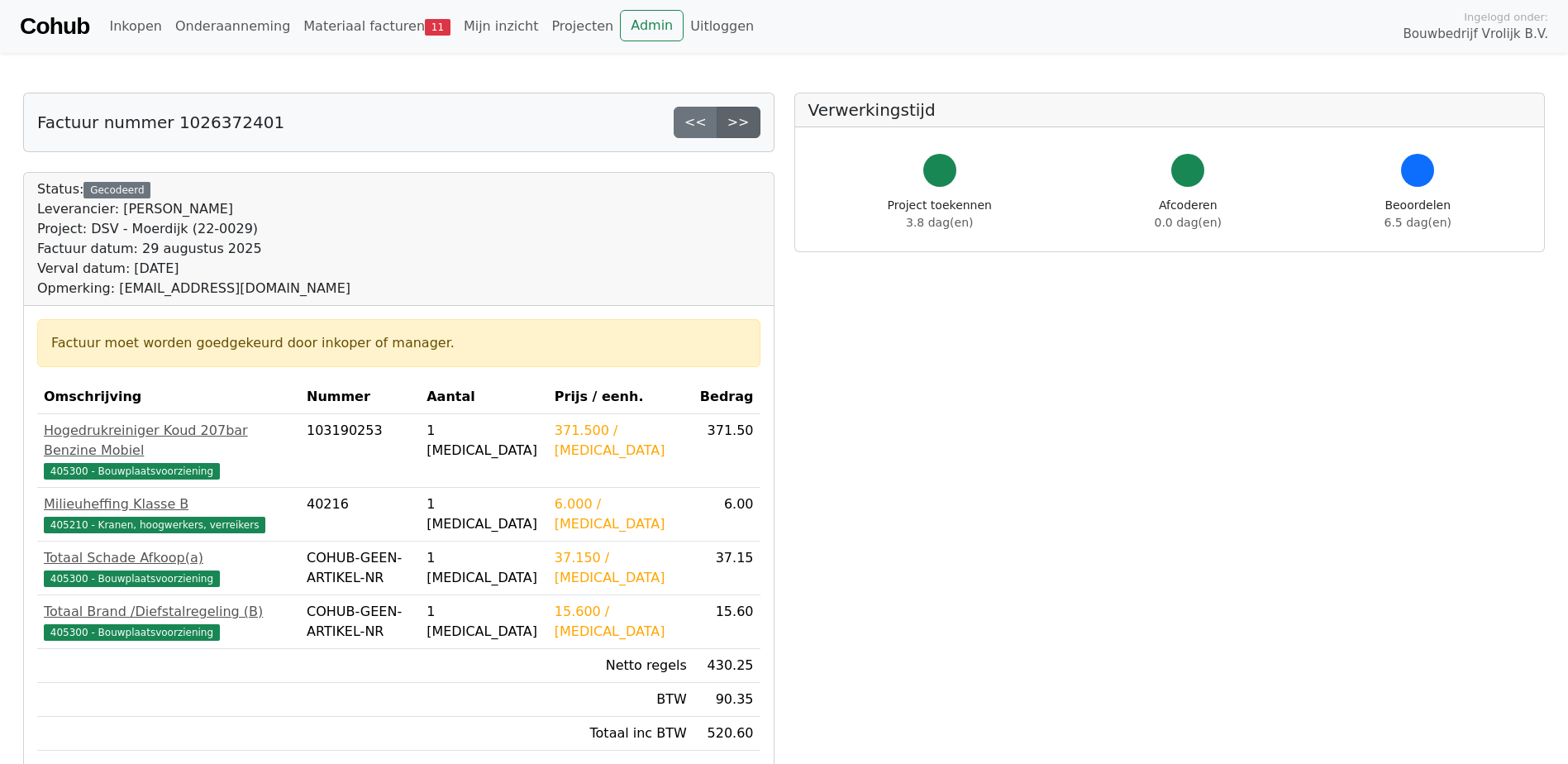
click at [747, 129] on link ">>" at bounding box center [738, 122] width 44 height 32
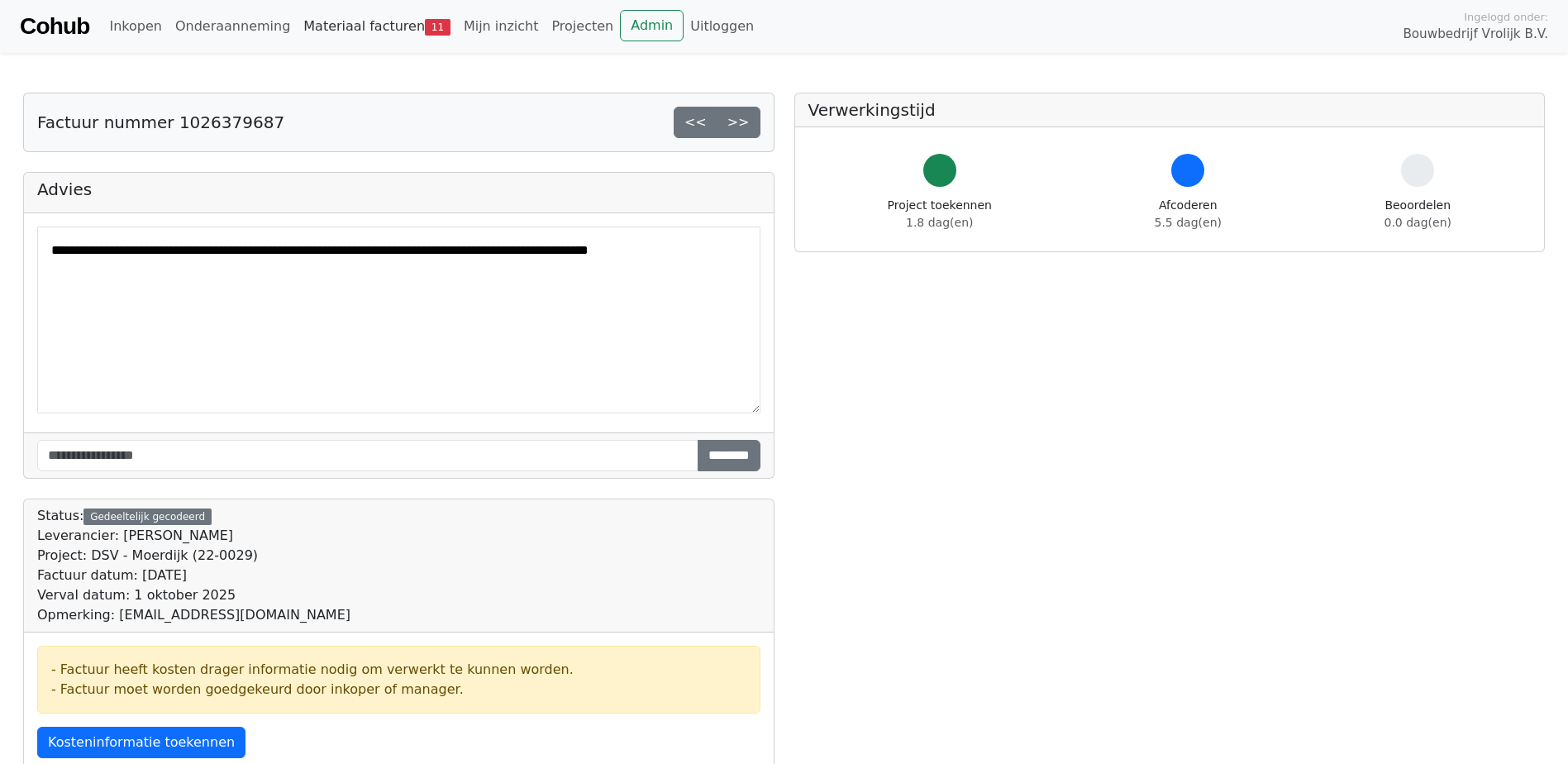
click at [332, 25] on link "Materiaal facturen 11" at bounding box center [377, 26] width 161 height 33
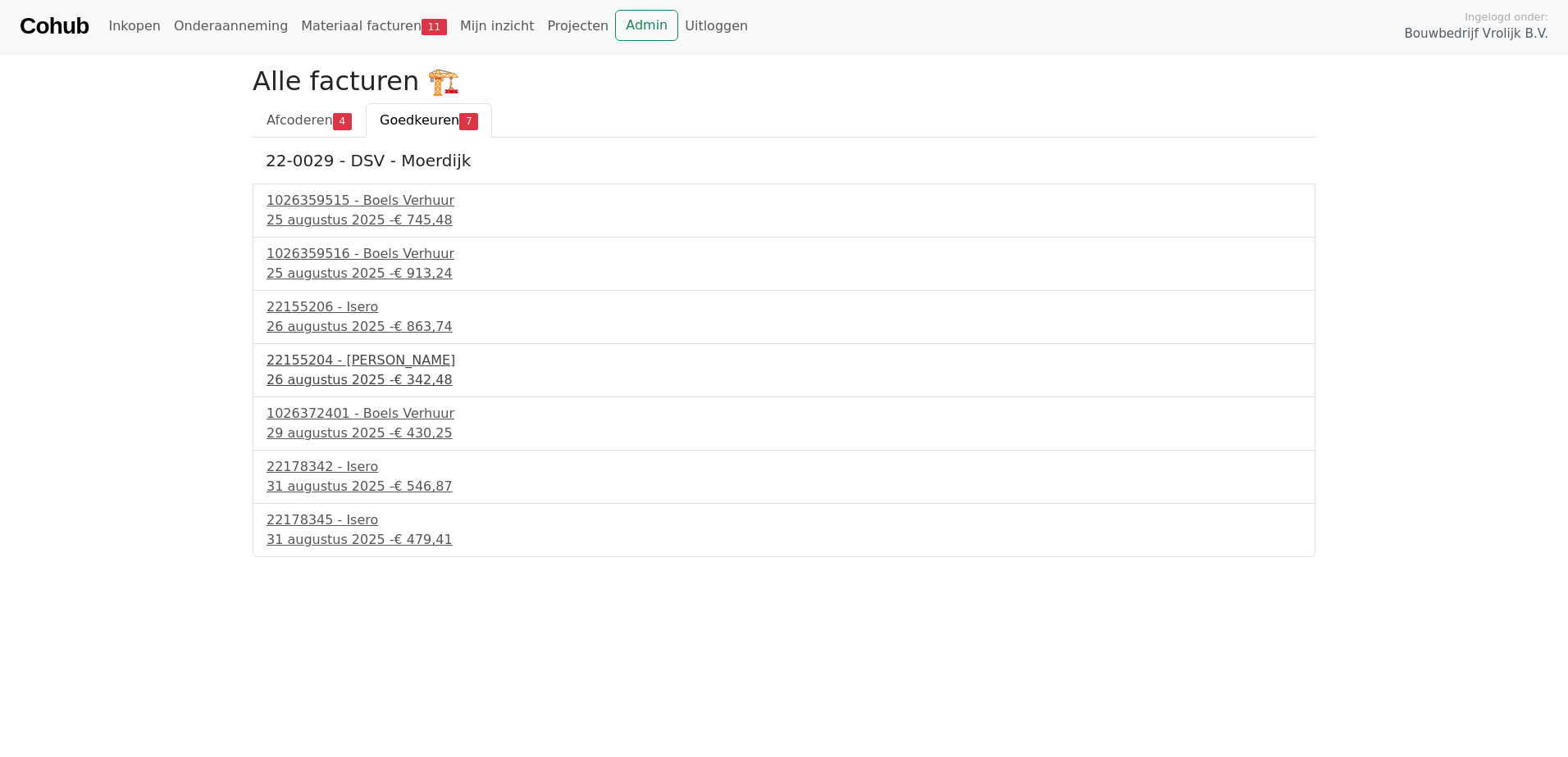
click at [371, 374] on div "26 augustus 2025 - € 342,48" at bounding box center [784, 381] width 1035 height 20
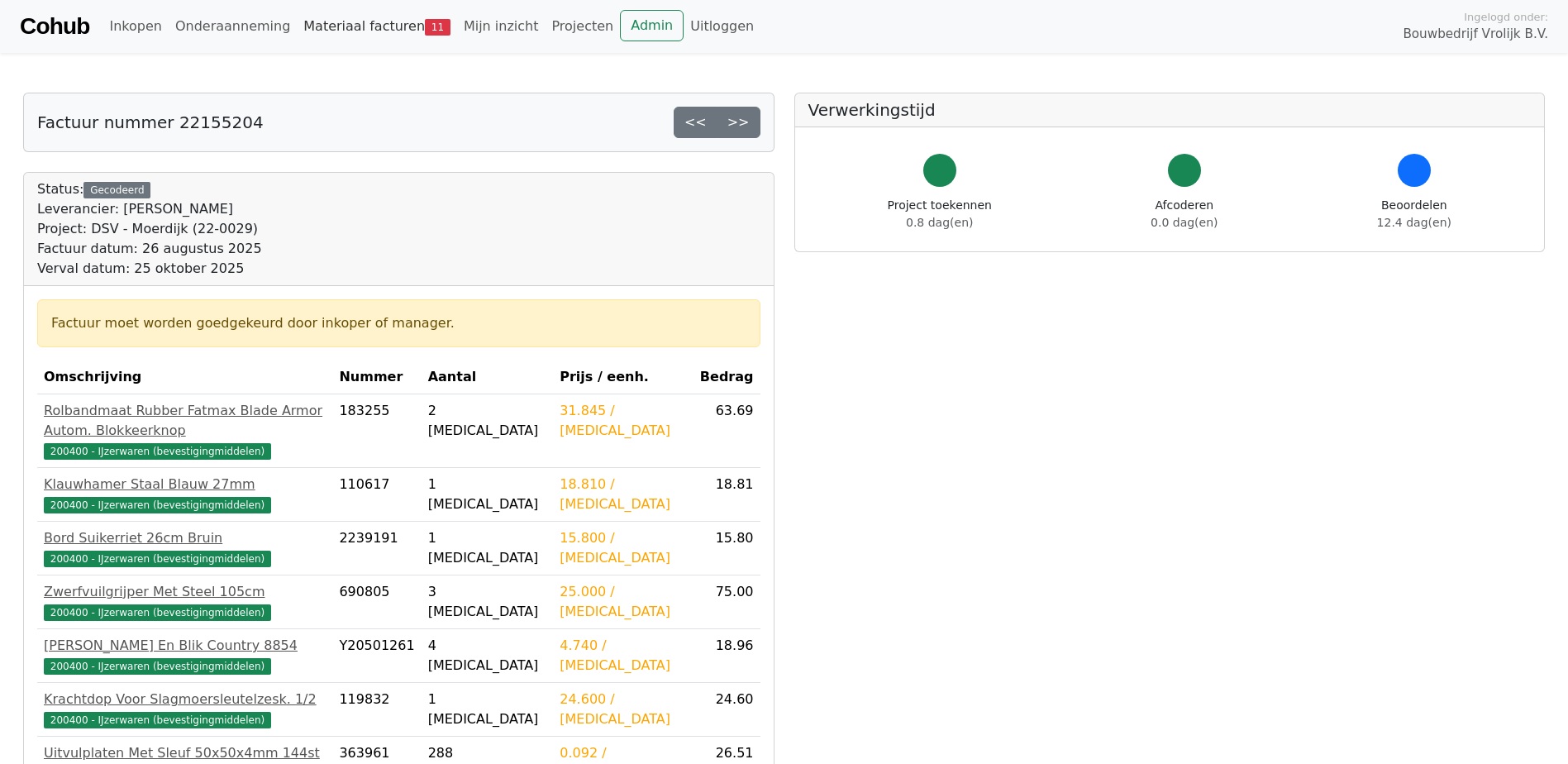
click at [374, 20] on link "Materiaal facturen 11" at bounding box center [377, 26] width 161 height 33
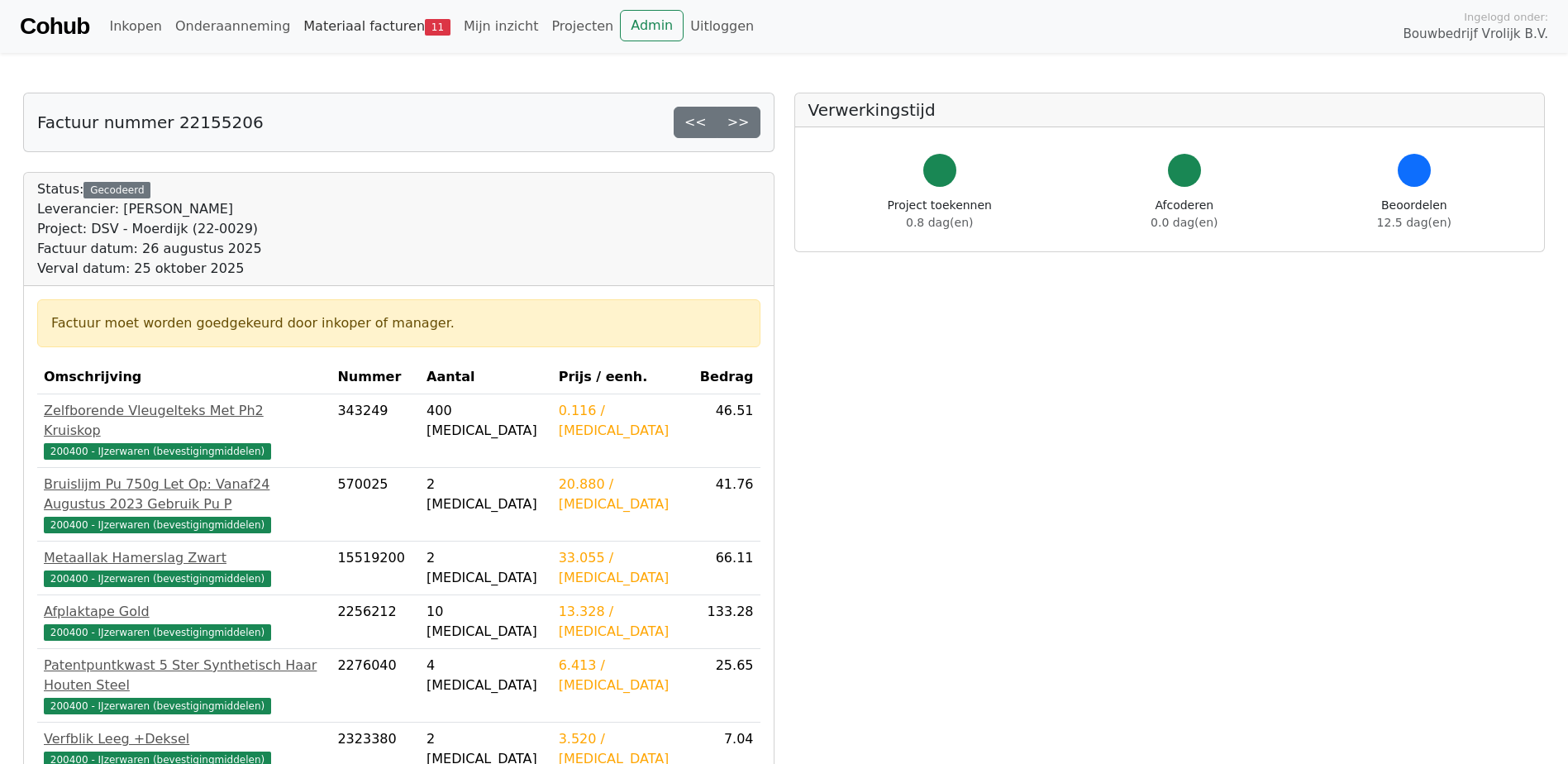
click at [350, 20] on link "Materiaal facturen 11" at bounding box center [377, 26] width 161 height 33
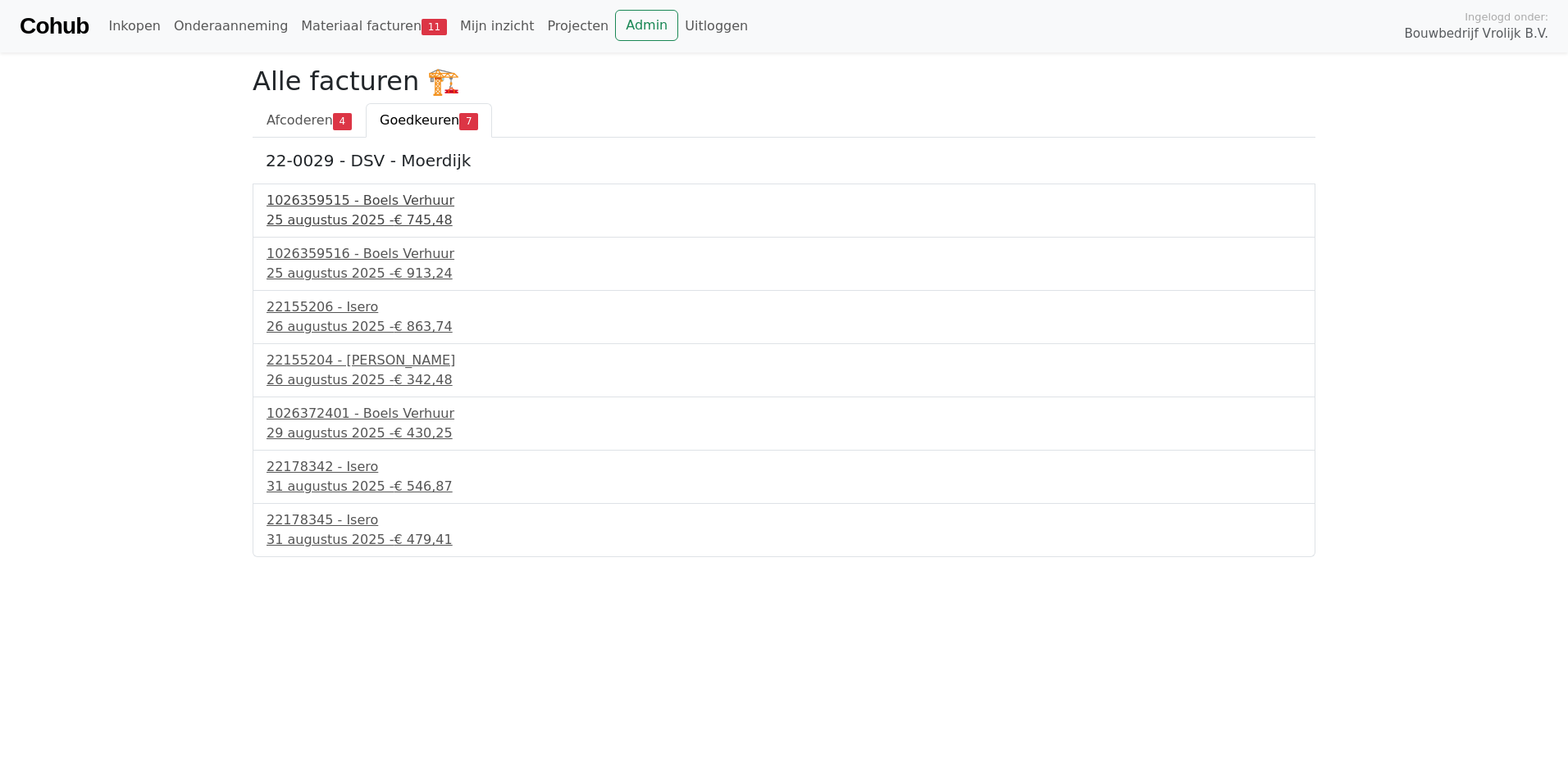
click at [394, 212] on span "€ 745,48" at bounding box center [422, 220] width 59 height 15
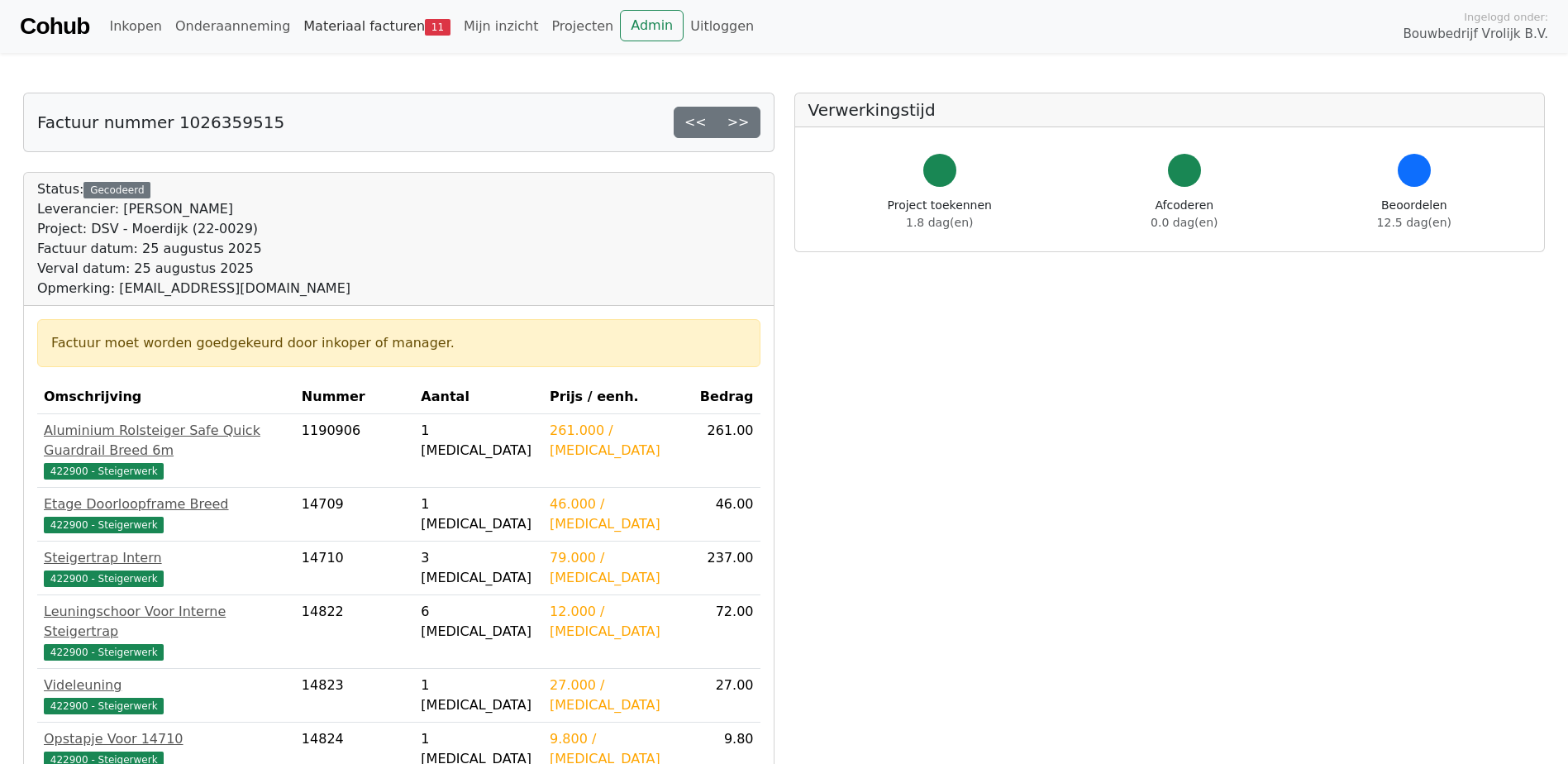
click at [332, 29] on link "Materiaal facturen 11" at bounding box center [377, 26] width 161 height 33
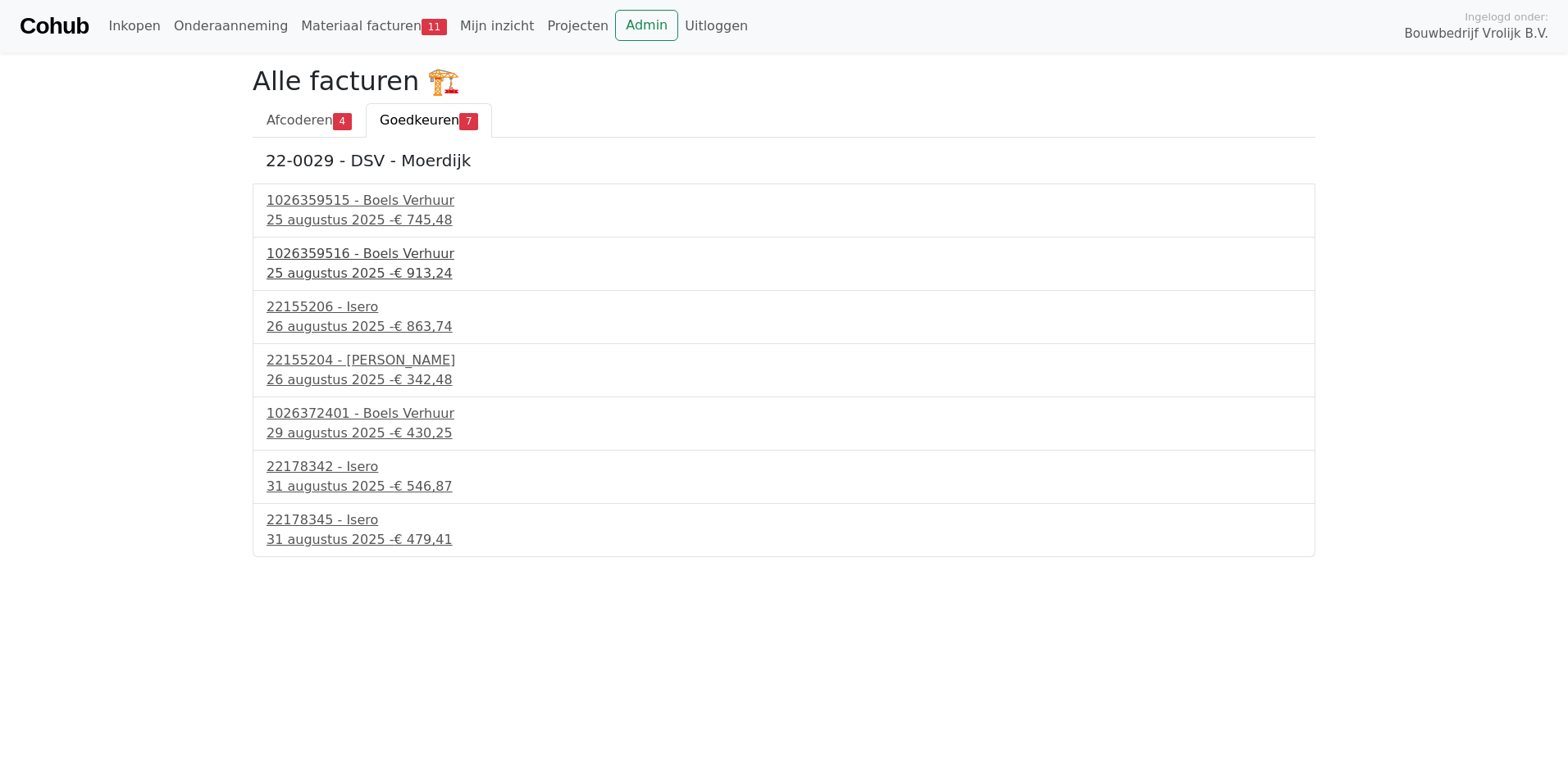
click at [337, 255] on div "1026359516 - Boels Verhuur" at bounding box center [784, 254] width 1035 height 20
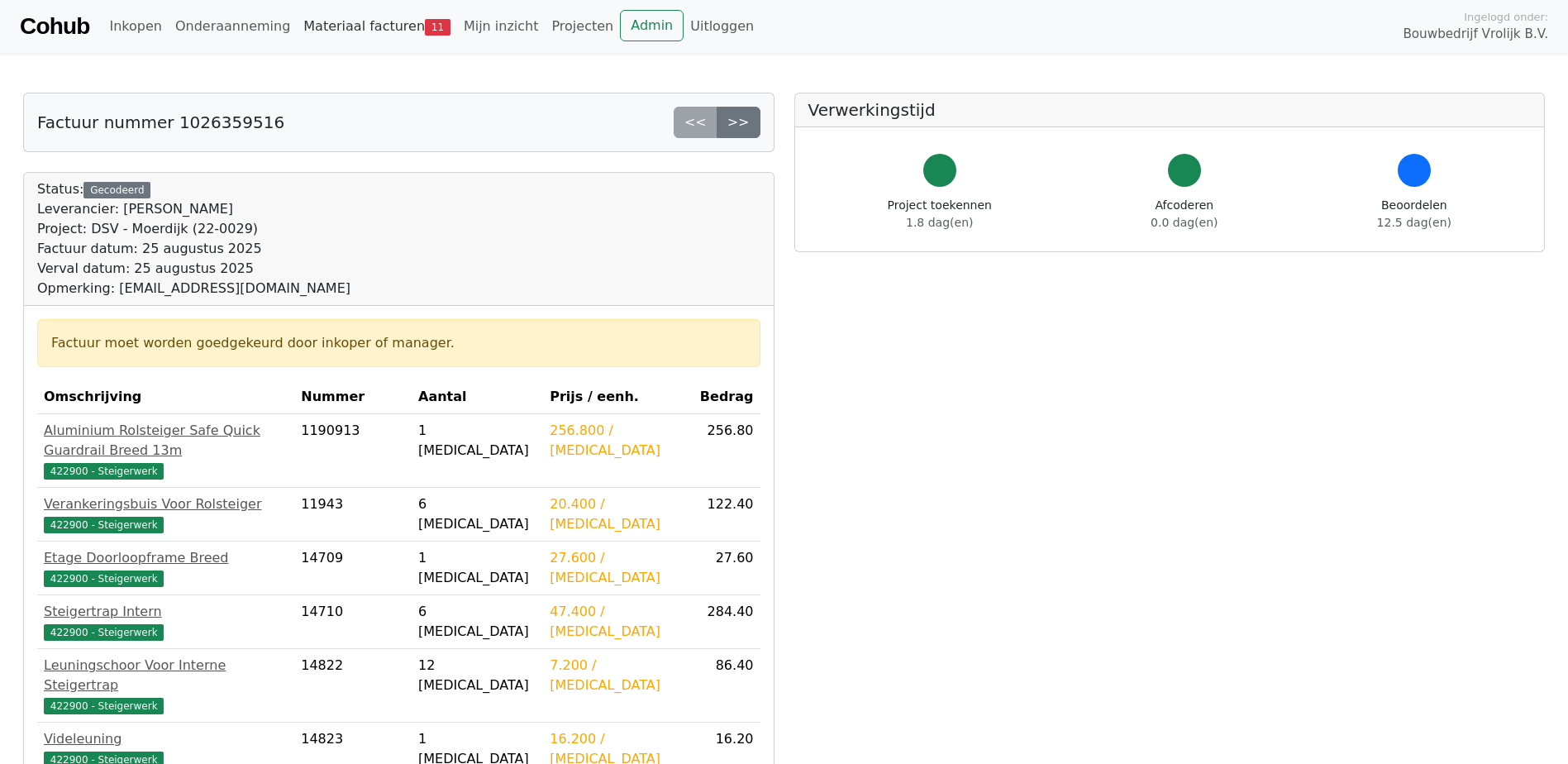
click at [350, 31] on link "Materiaal facturen 11" at bounding box center [377, 26] width 161 height 33
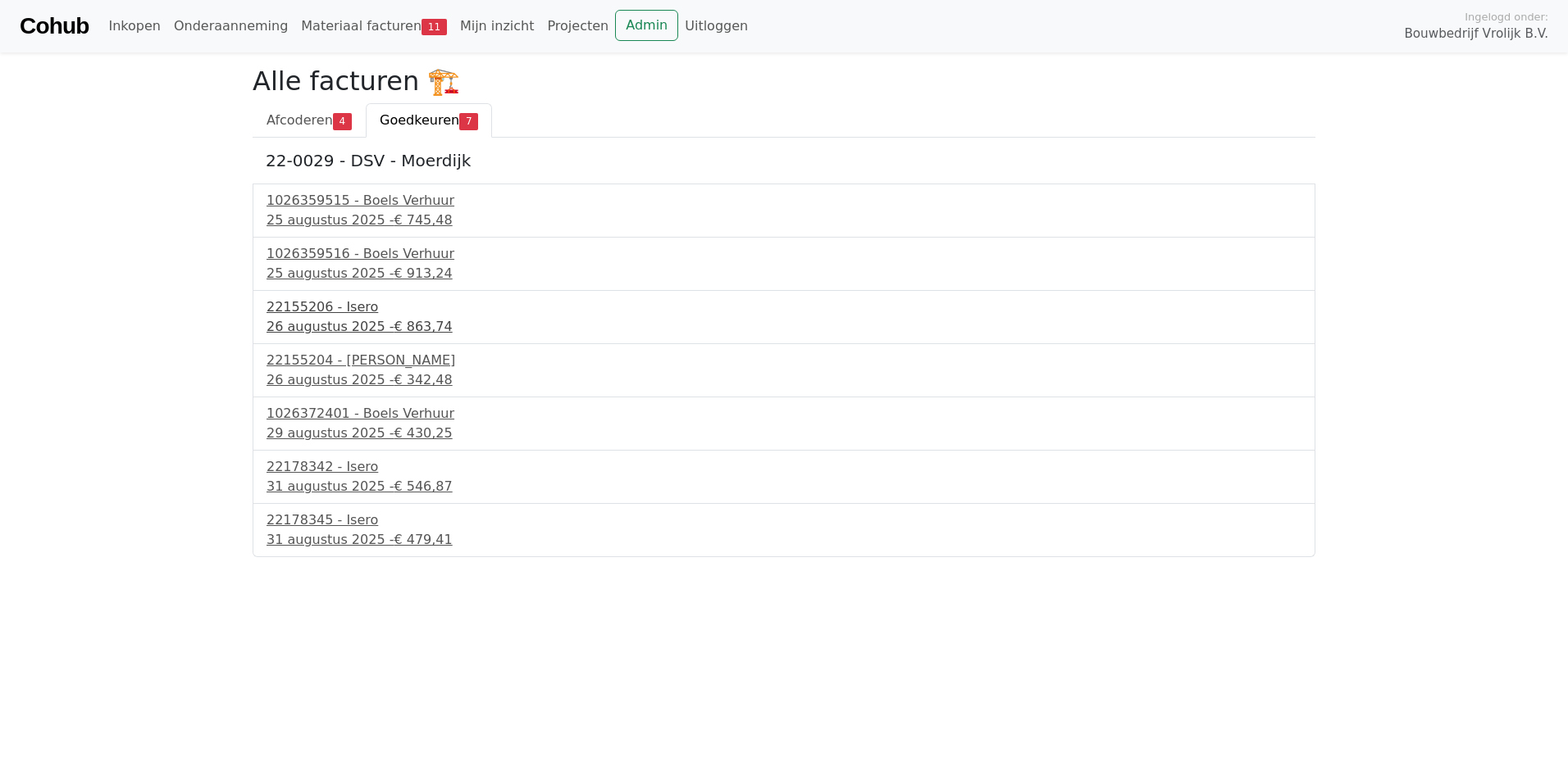
click at [334, 315] on div "22155206 - Isero" at bounding box center [784, 308] width 1035 height 20
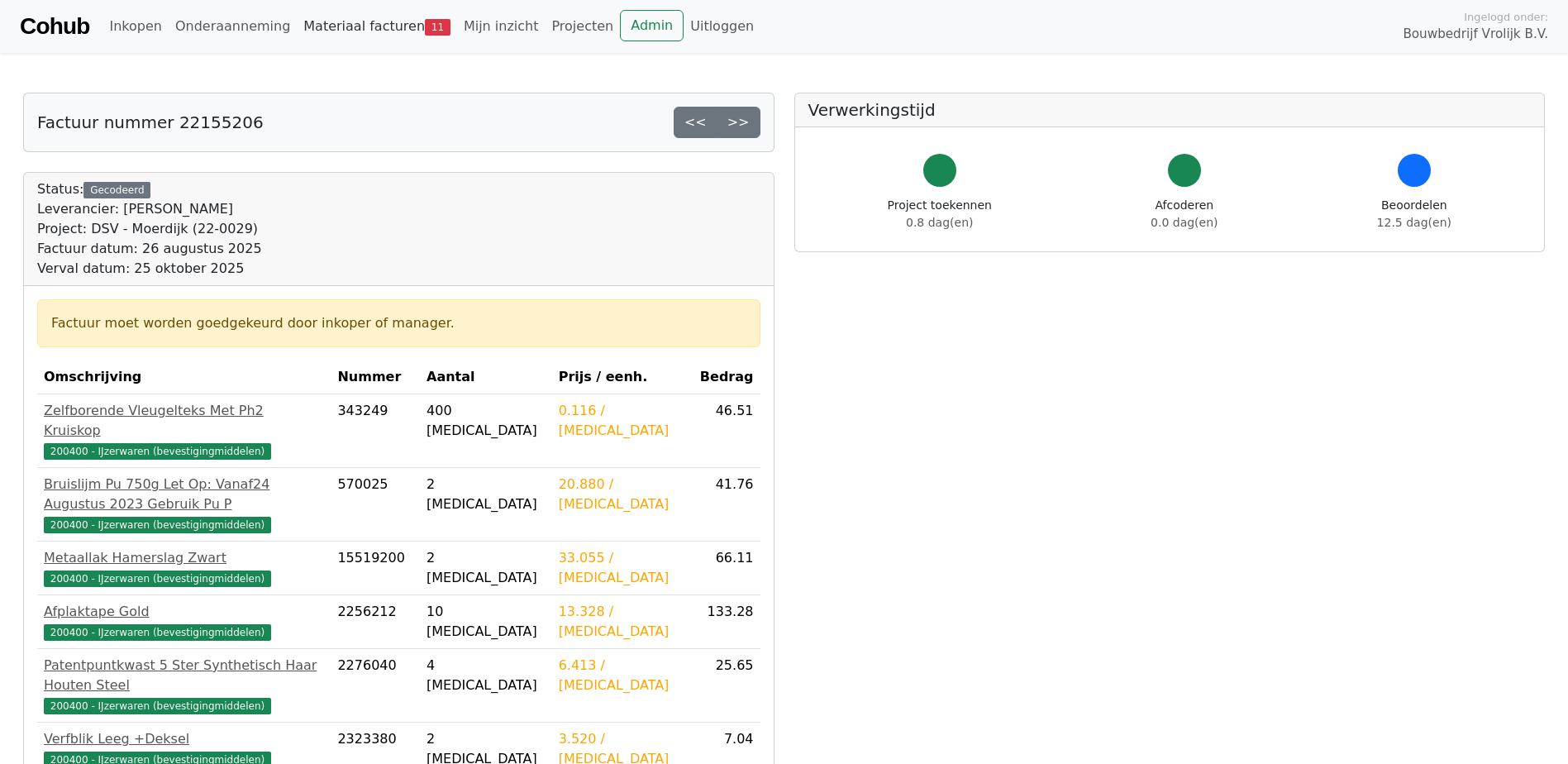
click at [355, 23] on link "Materiaal facturen 11" at bounding box center [377, 26] width 161 height 33
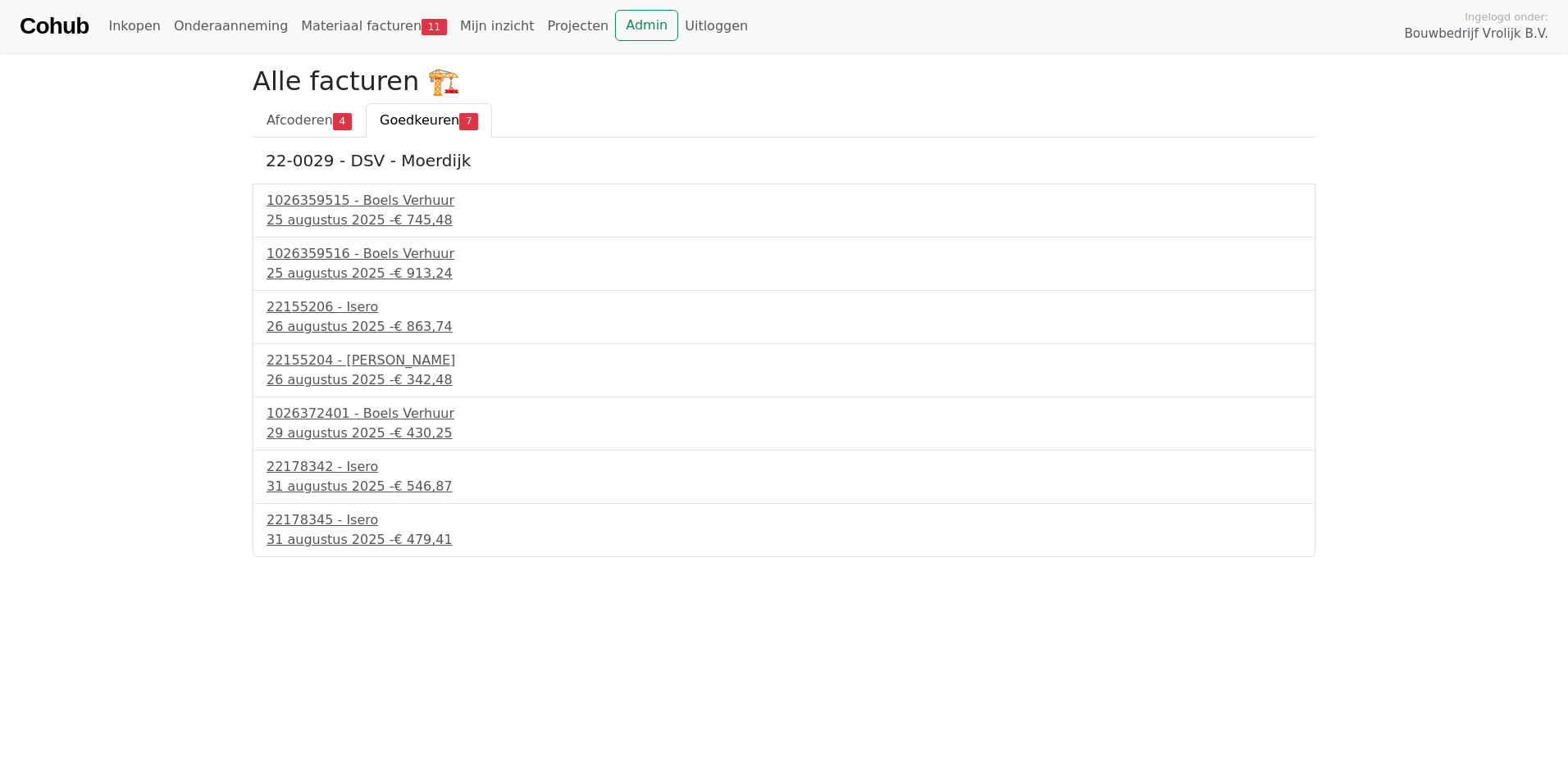
click at [323, 401] on div "1026372401 - Boels Verhuur [DATE] - € 430,25" at bounding box center [784, 424] width 1063 height 53
click at [320, 380] on div "26 augustus 2025 - € 342,48" at bounding box center [784, 381] width 1035 height 20
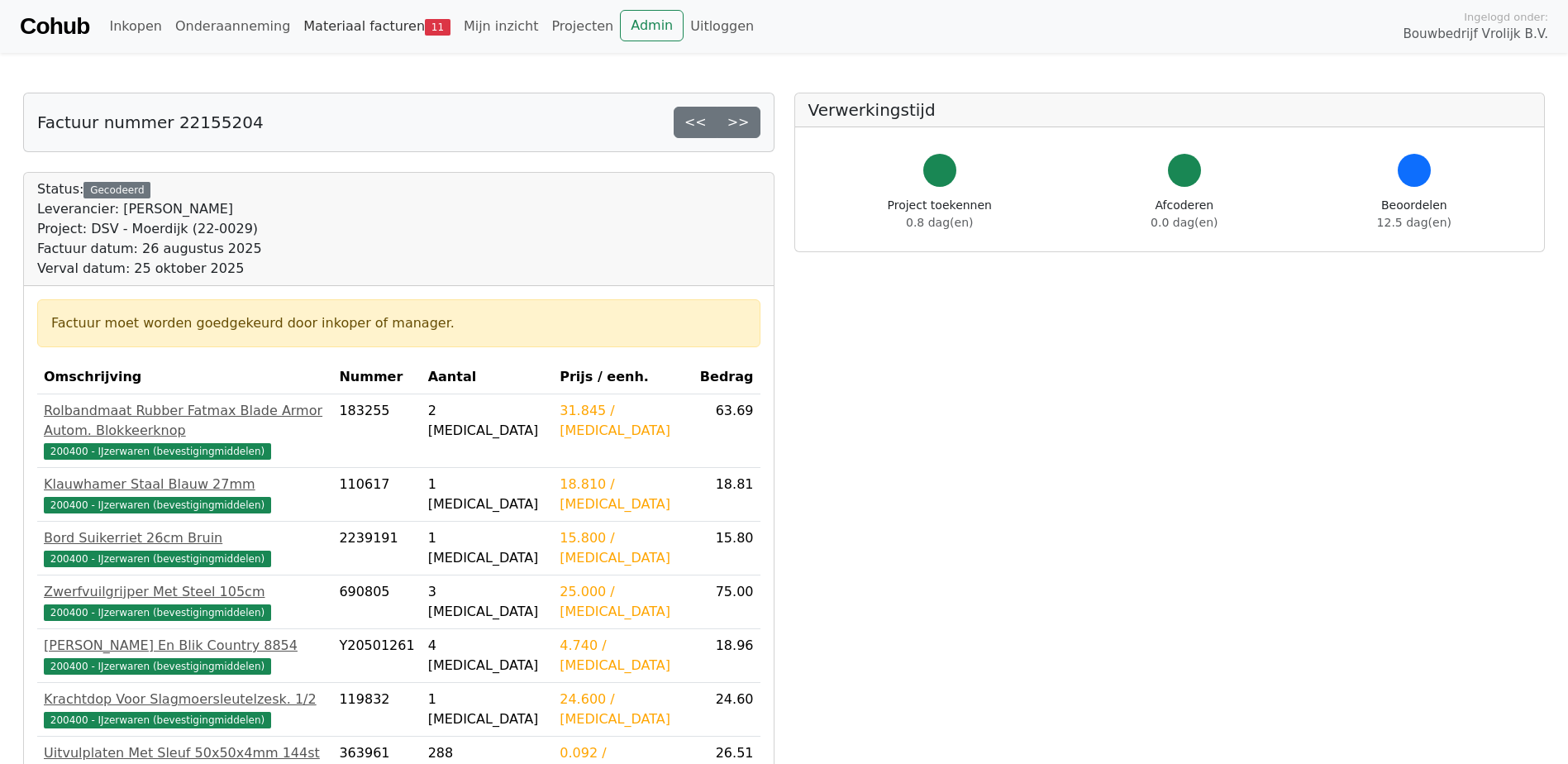
click at [340, 26] on link "Materiaal facturen 11" at bounding box center [377, 26] width 161 height 33
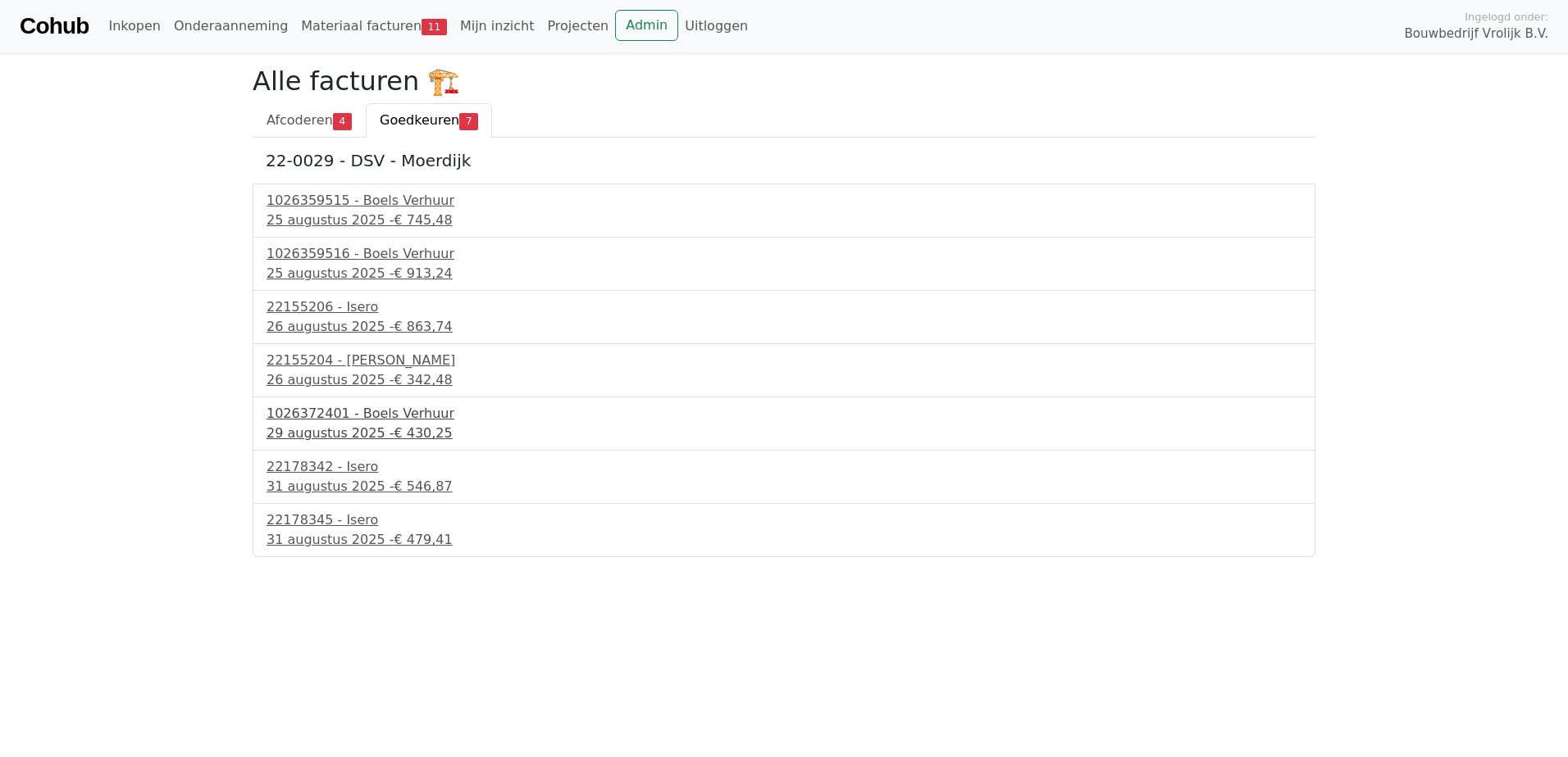
click at [348, 421] on div "1026372401 - Boels Verhuur" at bounding box center [784, 414] width 1035 height 20
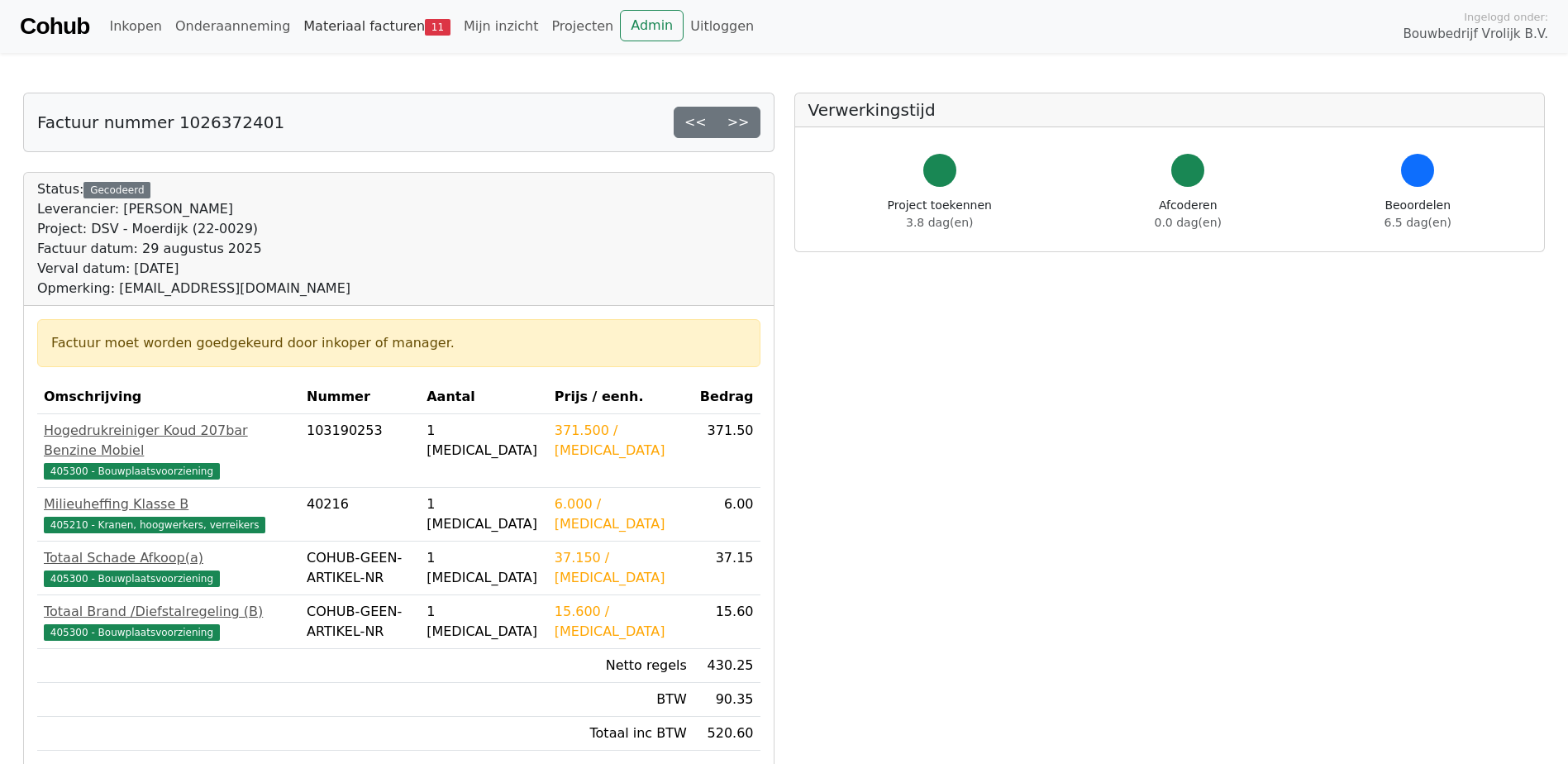
click at [339, 22] on link "Materiaal facturen 11" at bounding box center [377, 26] width 161 height 33
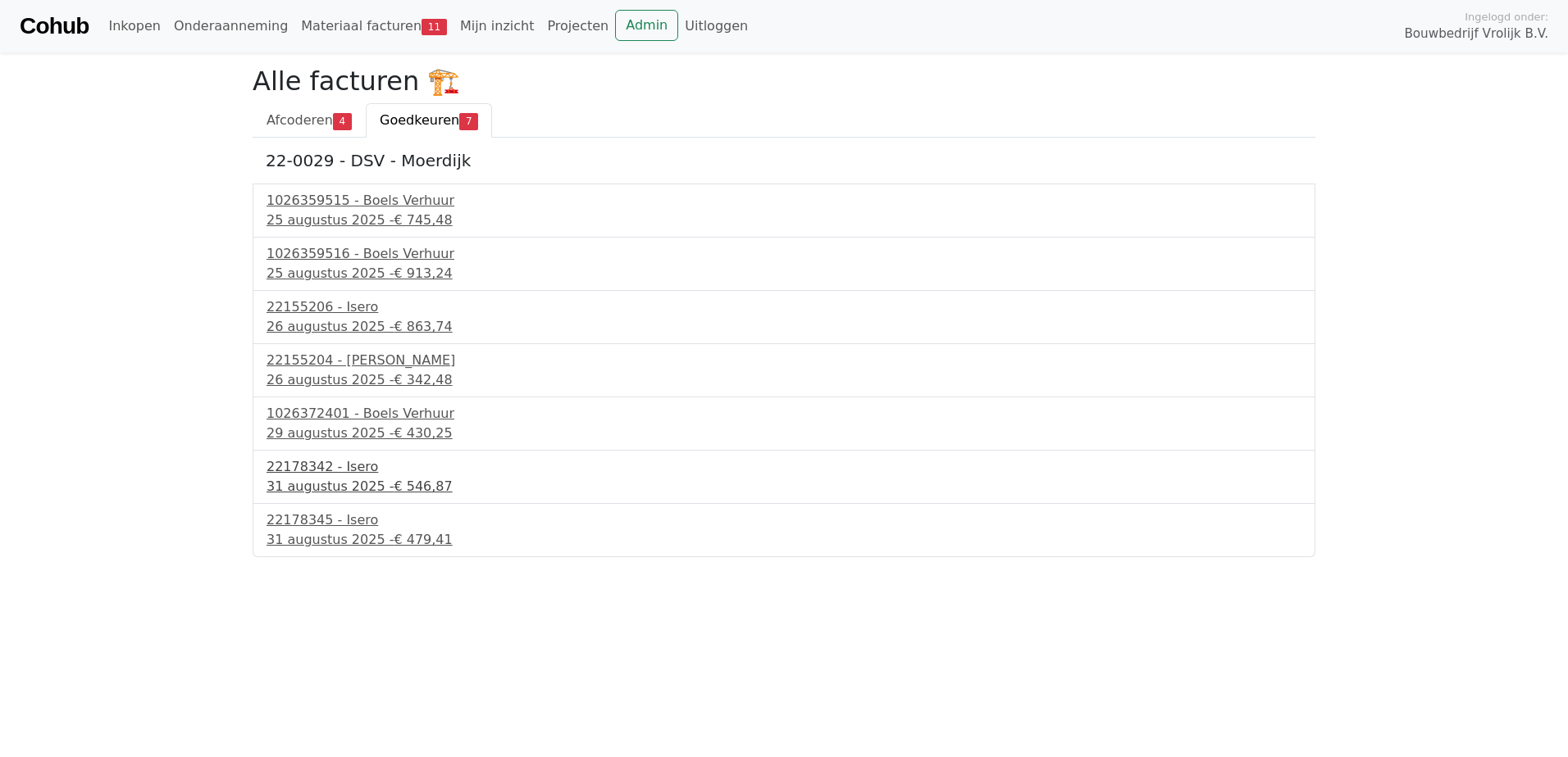
click at [353, 474] on div "22178342 - Isero" at bounding box center [784, 467] width 1035 height 20
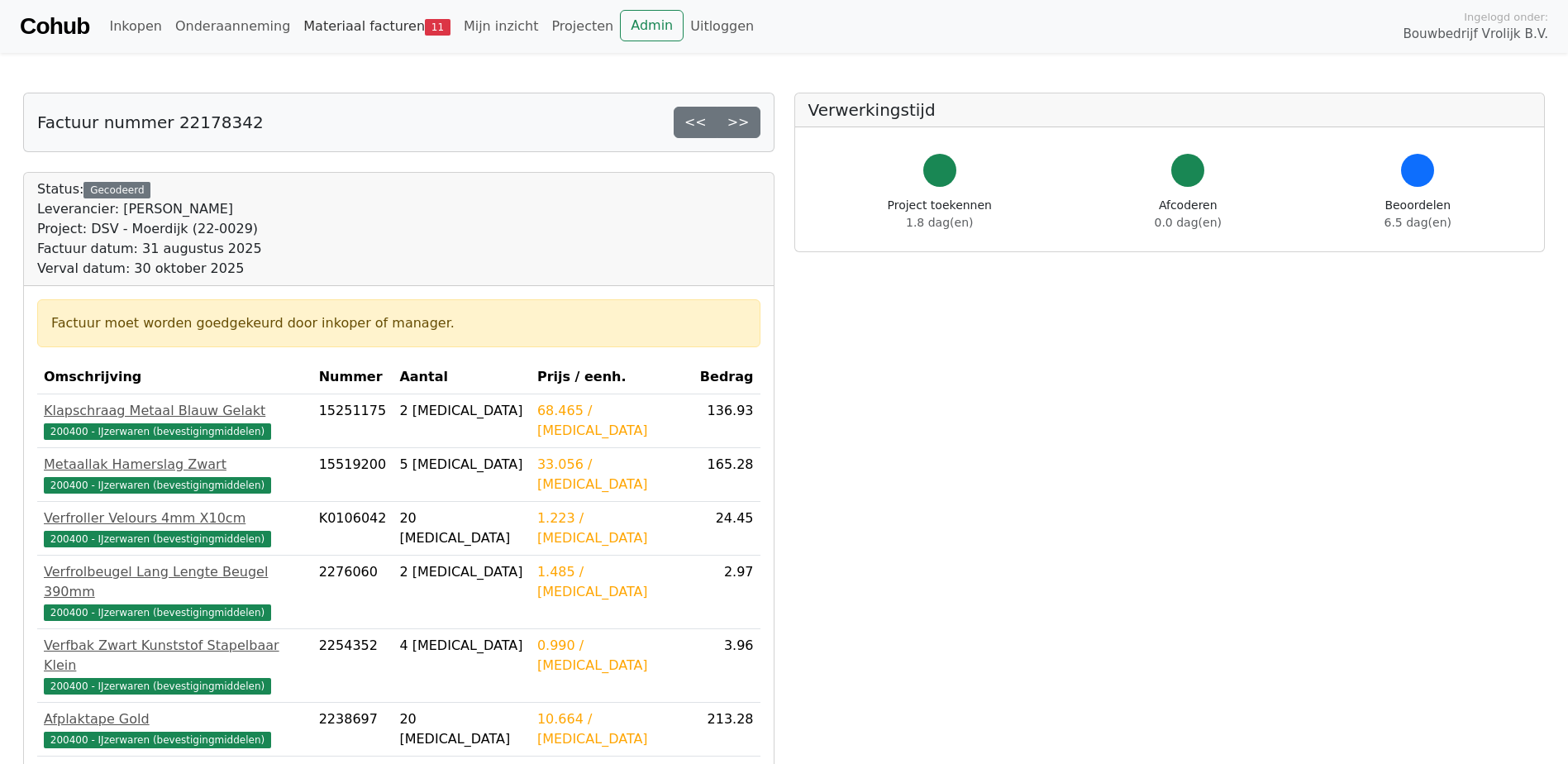
click at [350, 33] on link "Materiaal facturen 11" at bounding box center [377, 26] width 161 height 33
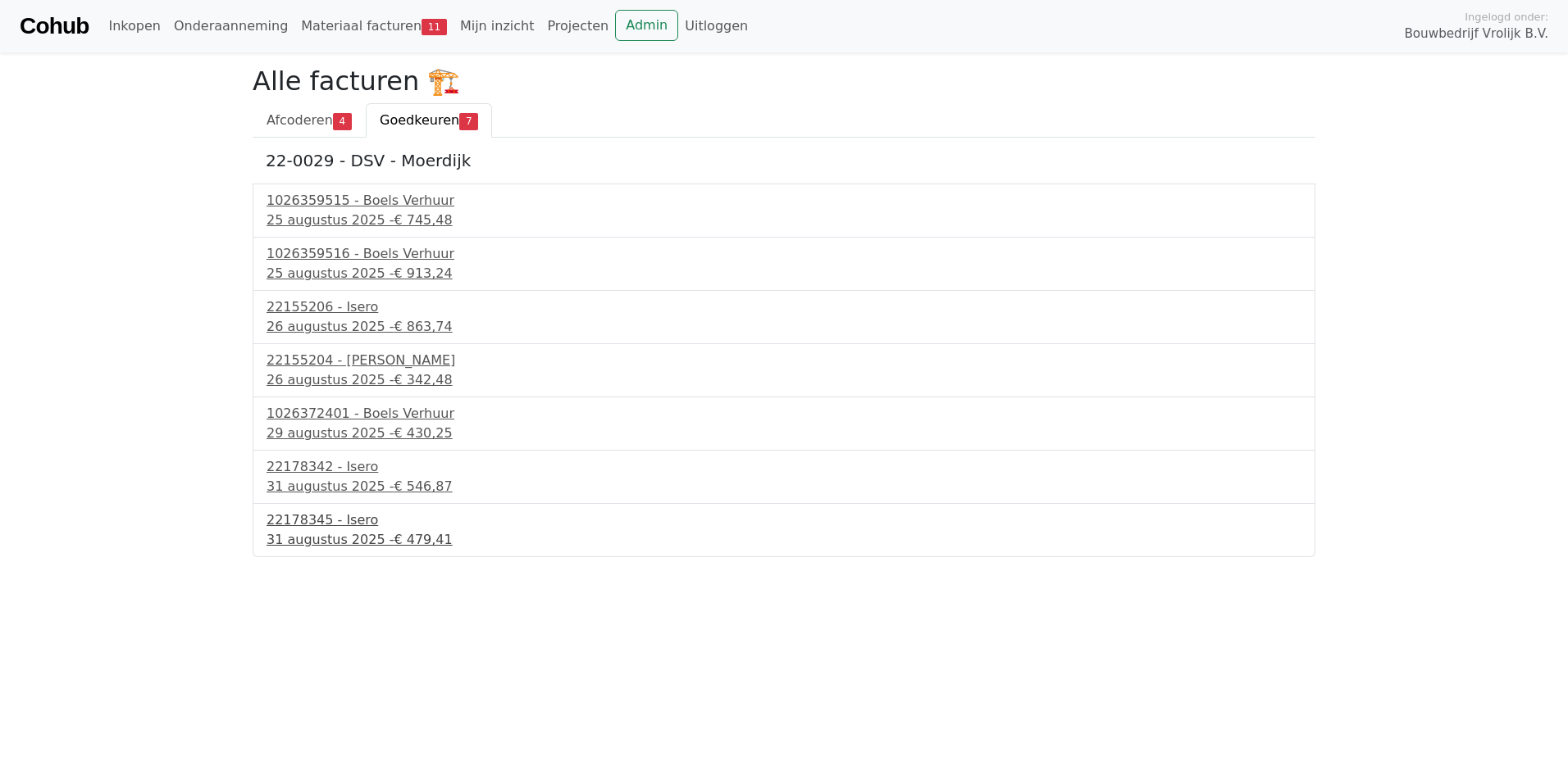
click at [332, 529] on div "22178345 - Isero" at bounding box center [784, 520] width 1035 height 20
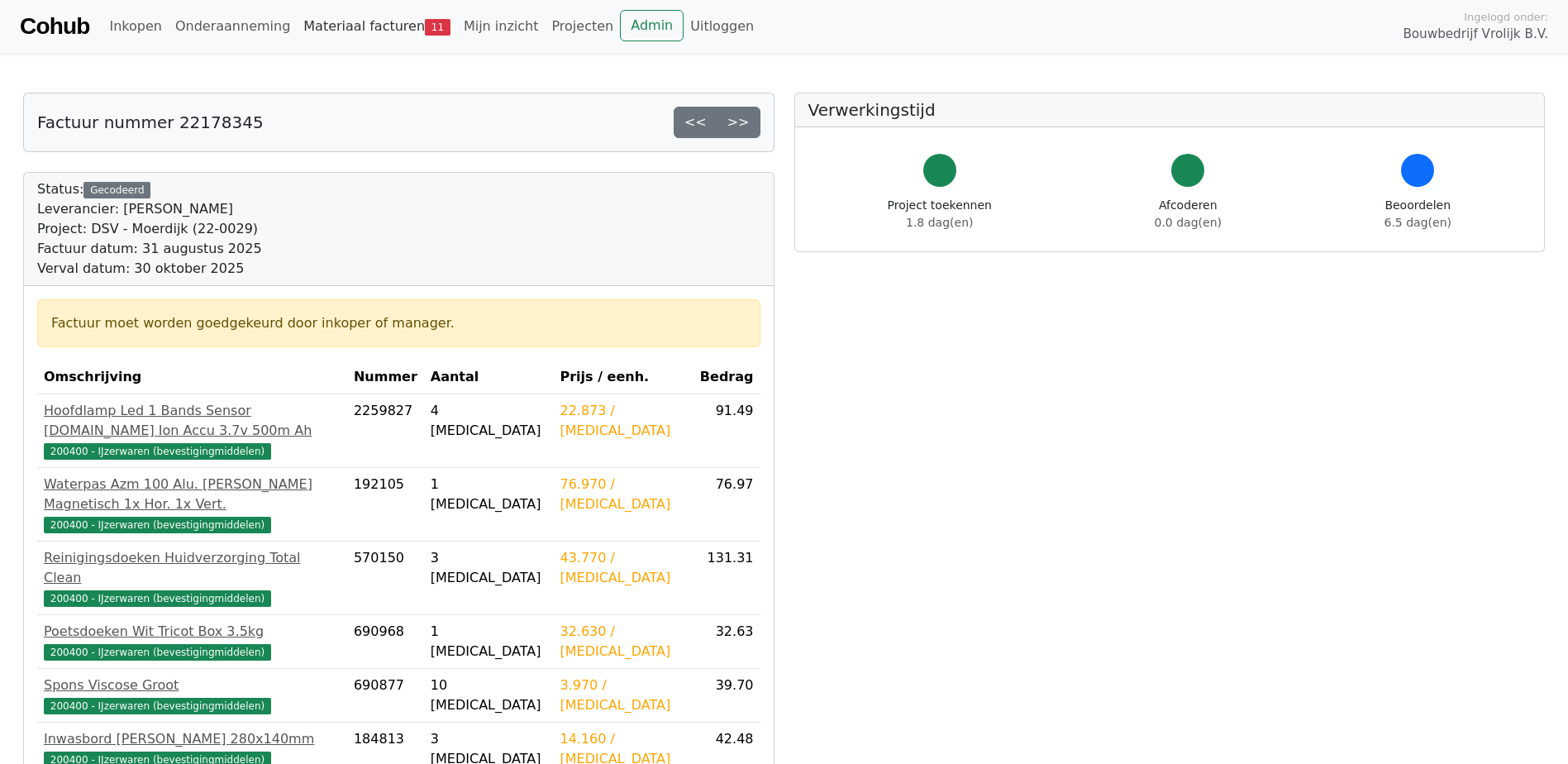
click at [350, 28] on link "Materiaal facturen 11" at bounding box center [377, 26] width 161 height 33
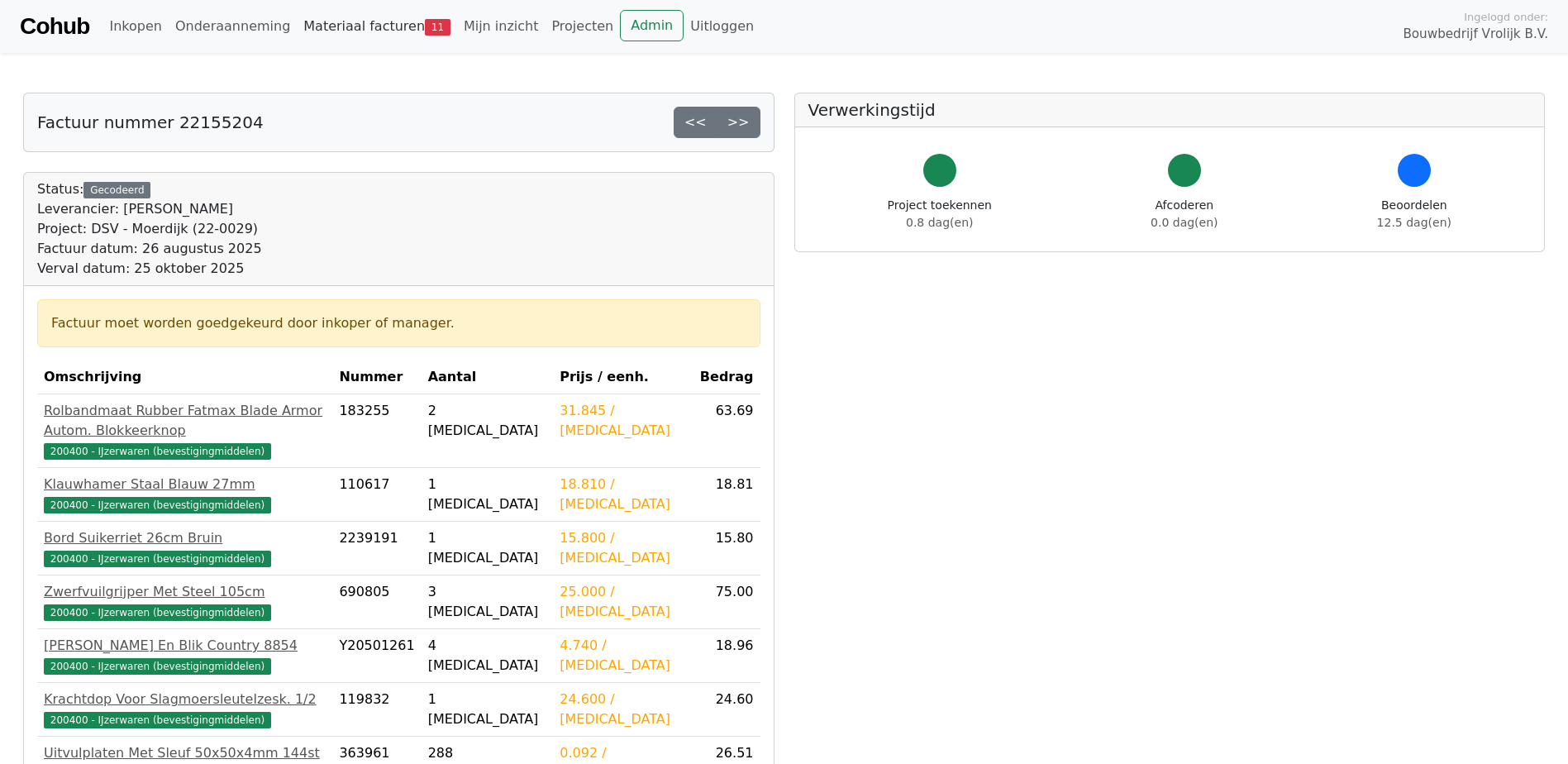
click at [327, 16] on link "Materiaal facturen 11" at bounding box center [377, 26] width 161 height 33
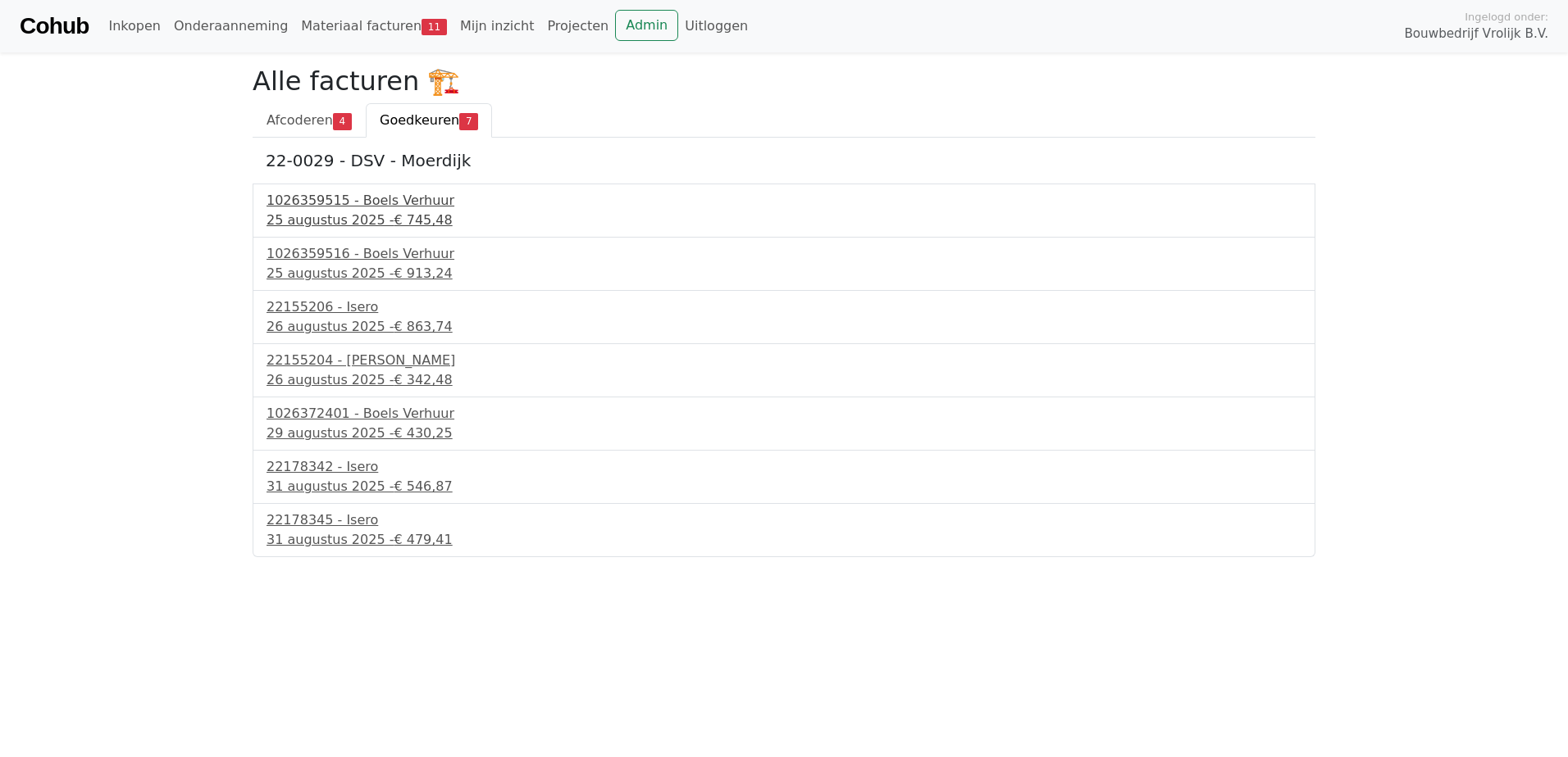
click at [394, 217] on span "€ 745,48" at bounding box center [422, 220] width 59 height 15
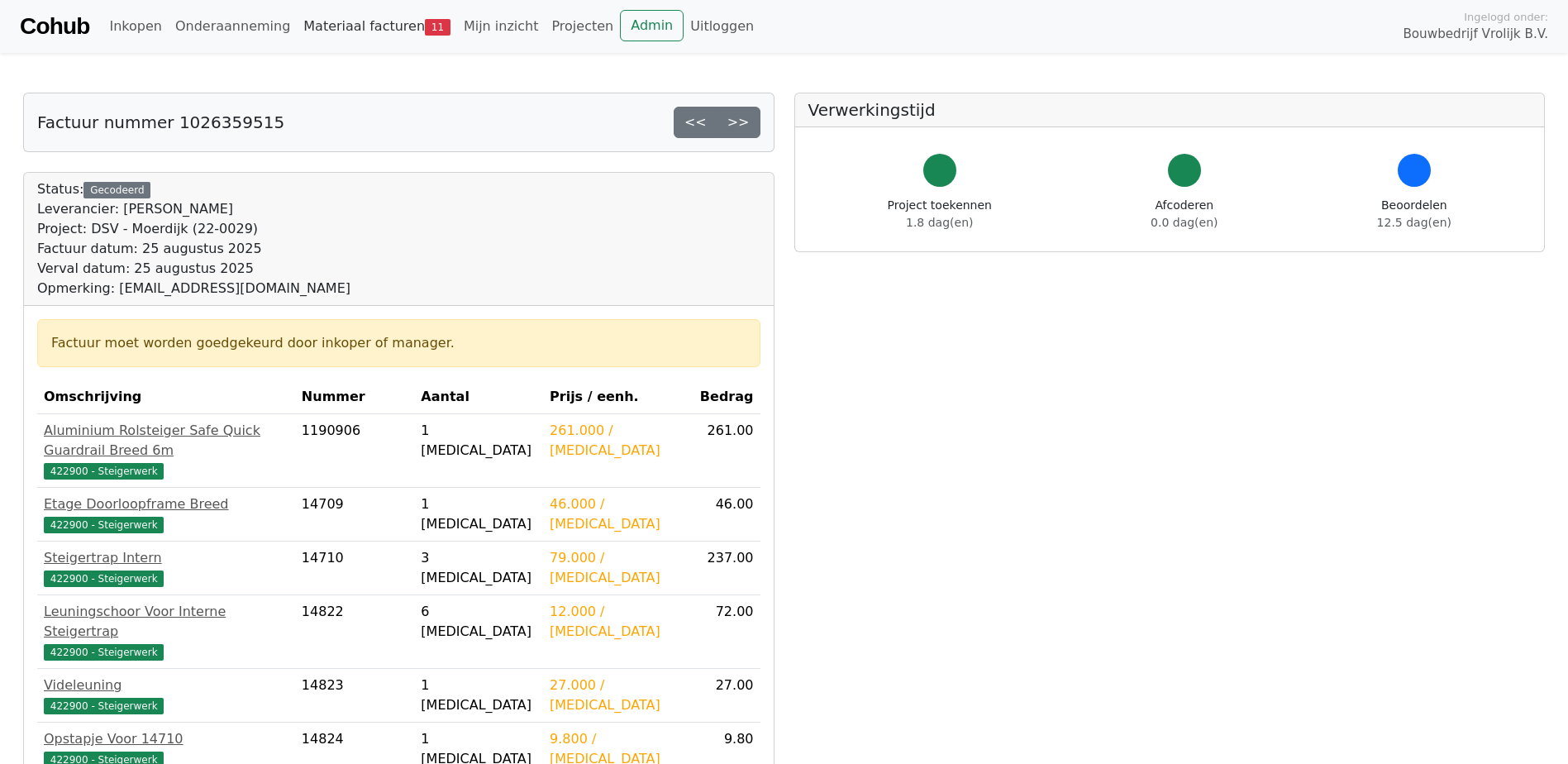
click at [338, 21] on link "Materiaal facturen 11" at bounding box center [377, 26] width 161 height 33
